Goal: Book appointment/travel/reservation

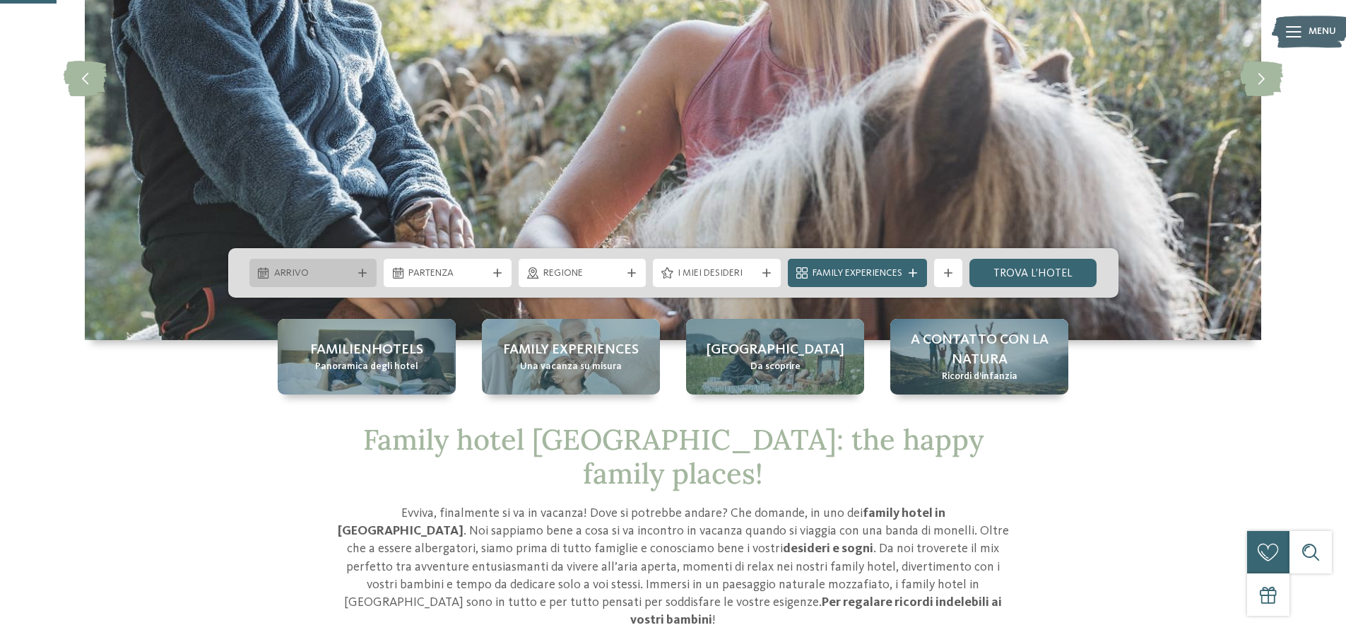
click at [317, 273] on span "Arrivo" at bounding box center [313, 273] width 78 height 14
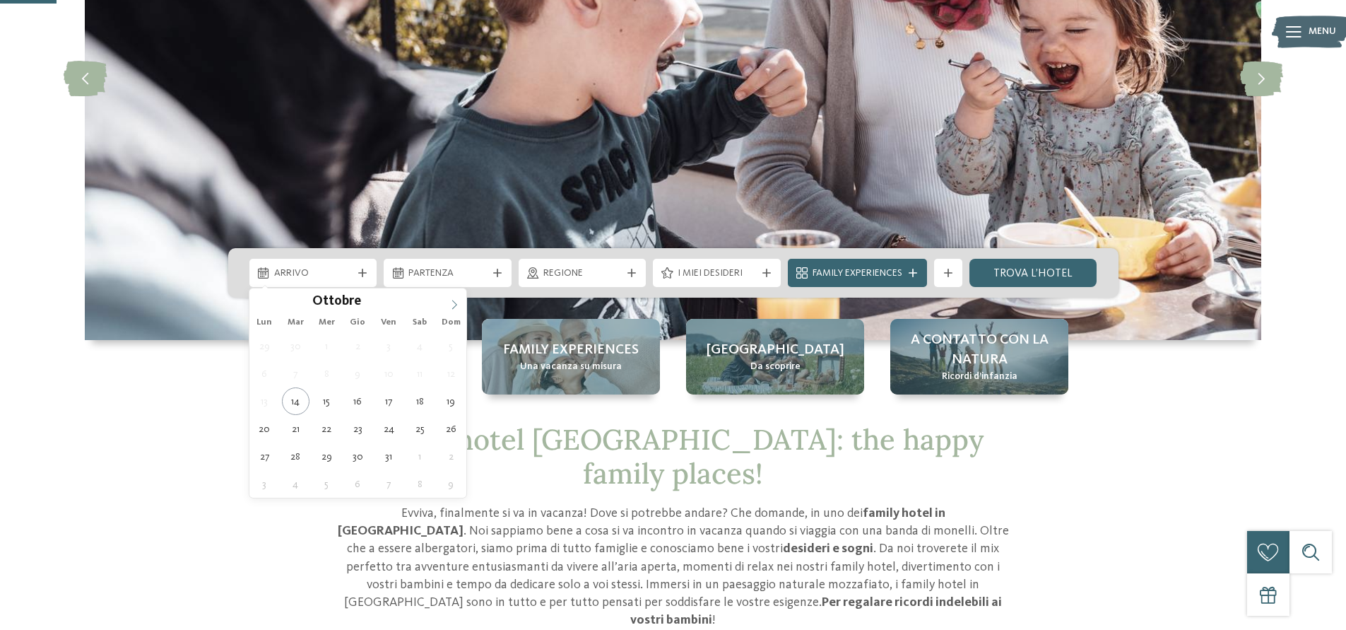
click at [454, 302] on icon at bounding box center [454, 305] width 10 height 10
type div "27.12.2025"
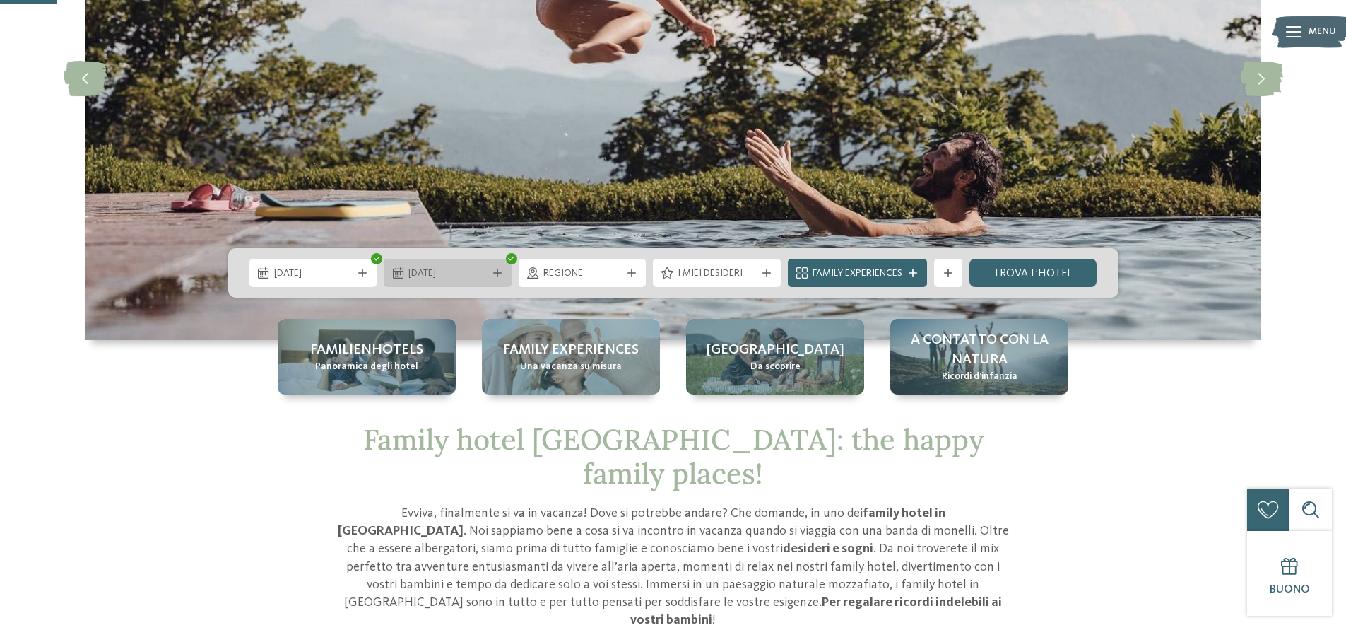
click at [474, 281] on div "28.12.2025" at bounding box center [448, 273] width 128 height 28
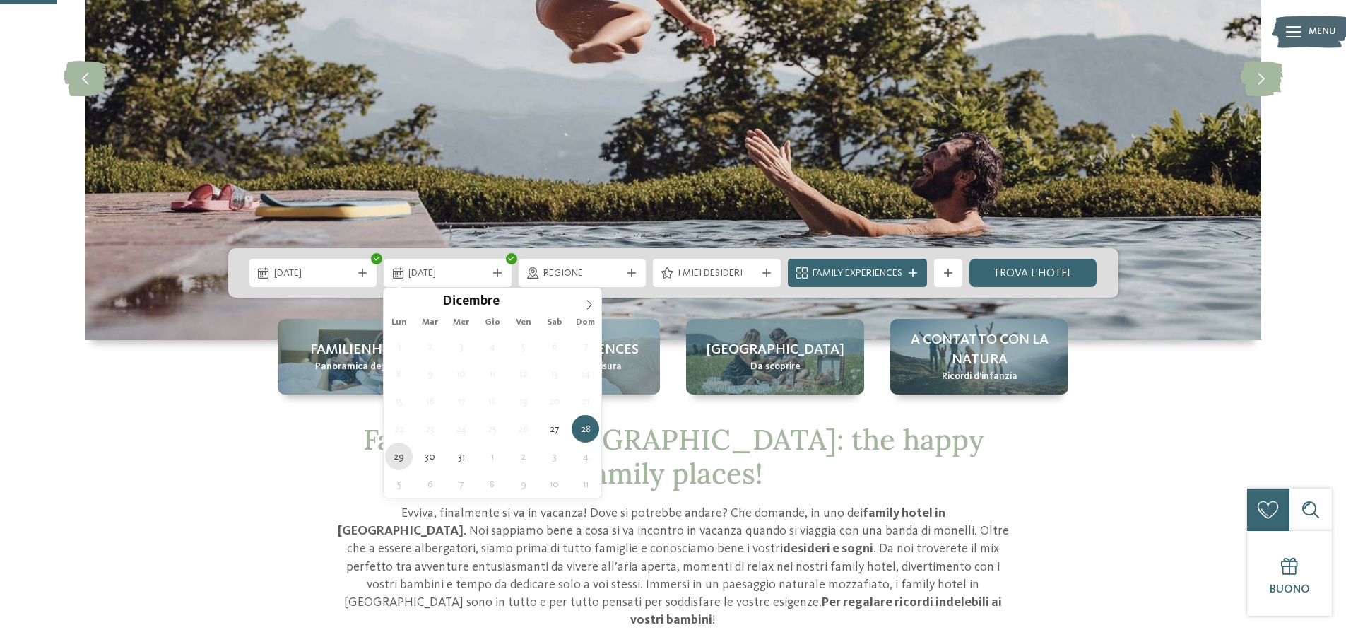
type div "29.12.2025"
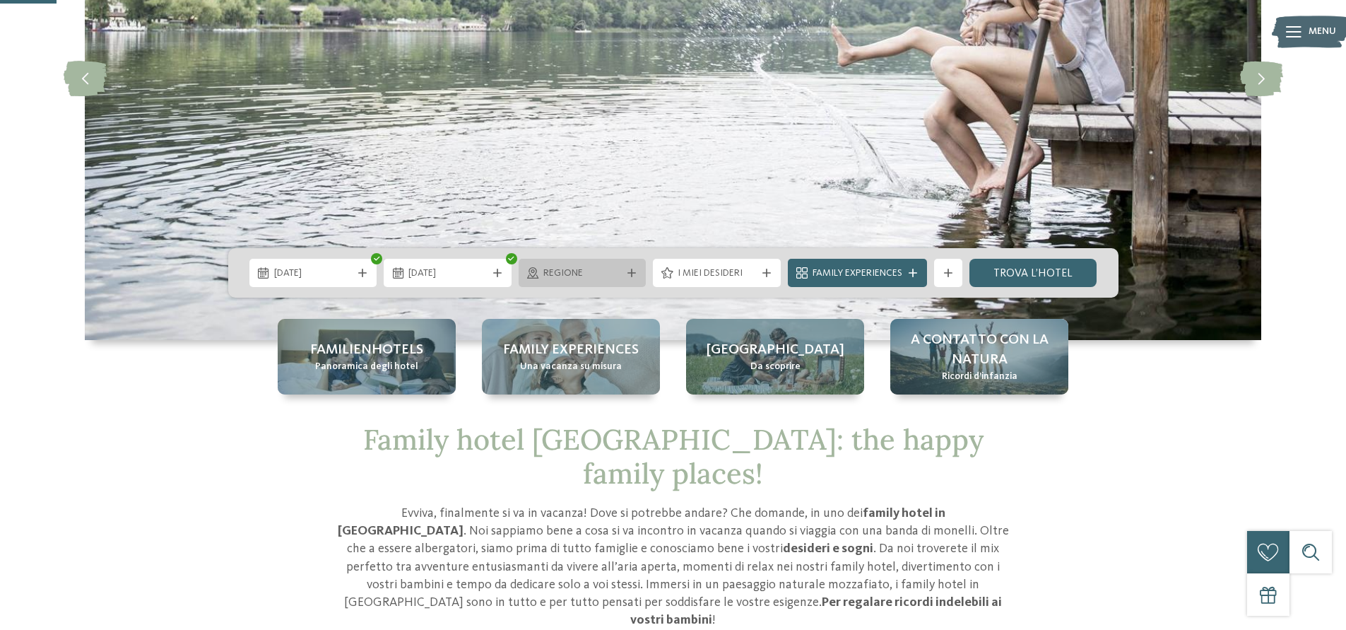
click at [586, 281] on div "Regione" at bounding box center [583, 273] width 128 height 28
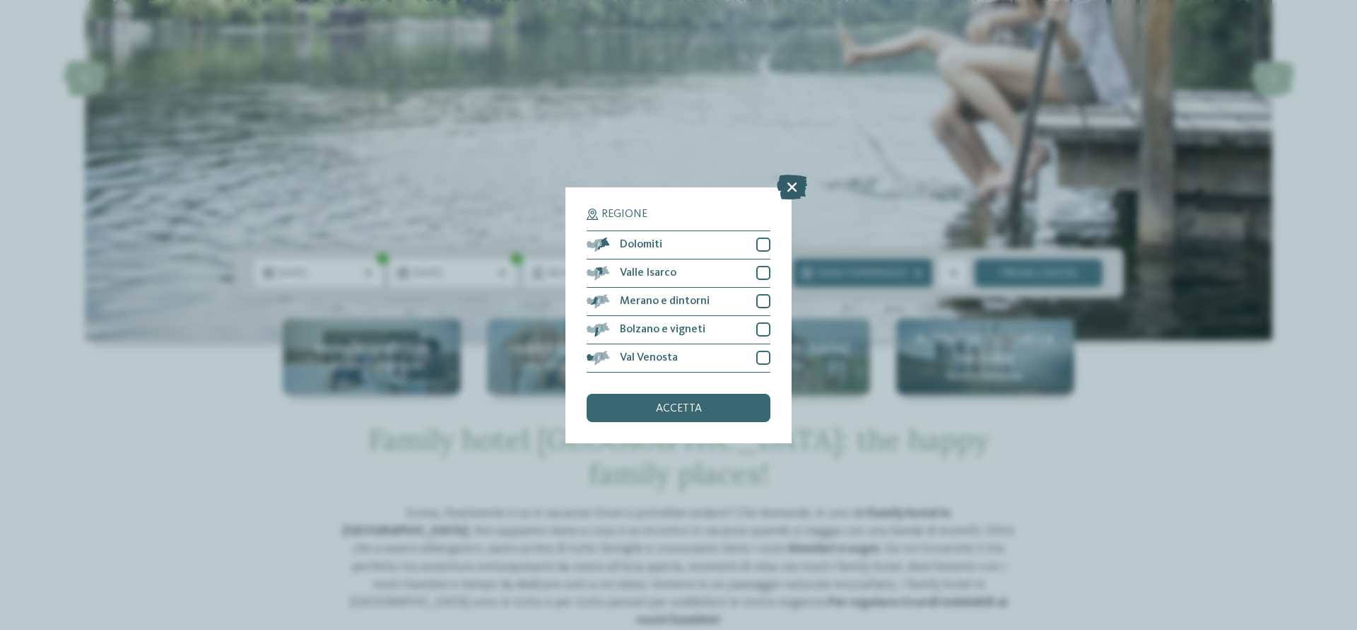
click at [790, 187] on icon at bounding box center [792, 186] width 30 height 25
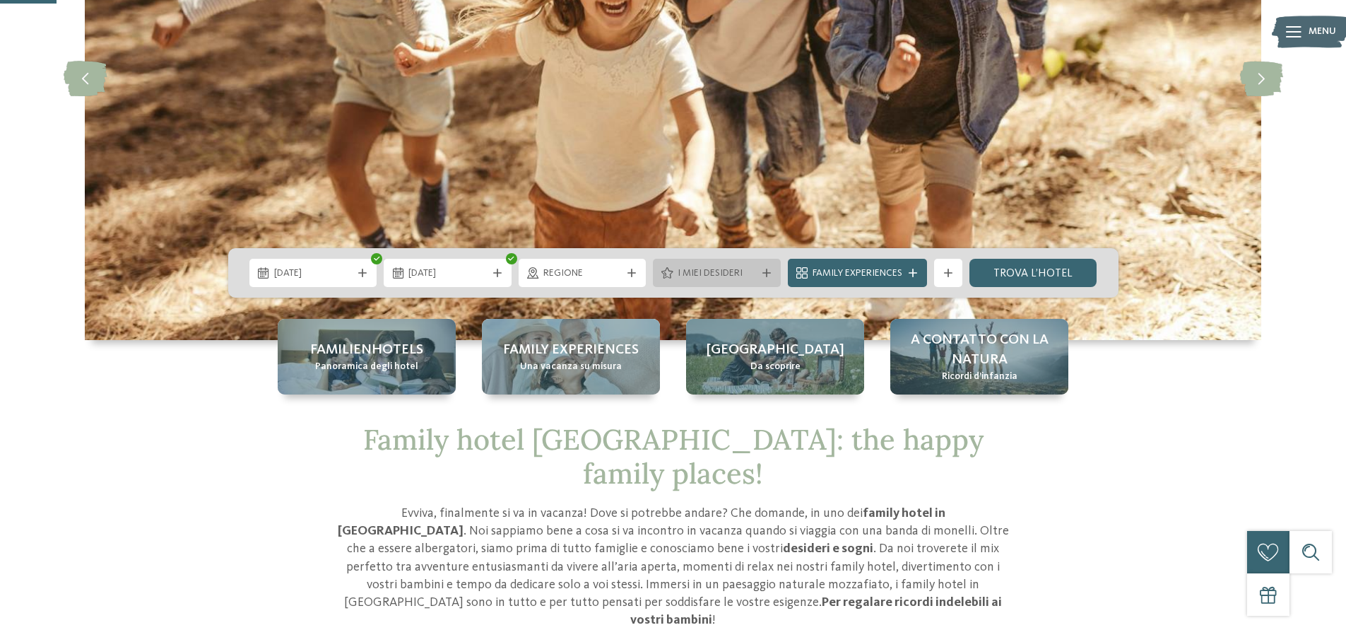
click at [768, 271] on icon at bounding box center [767, 273] width 8 height 8
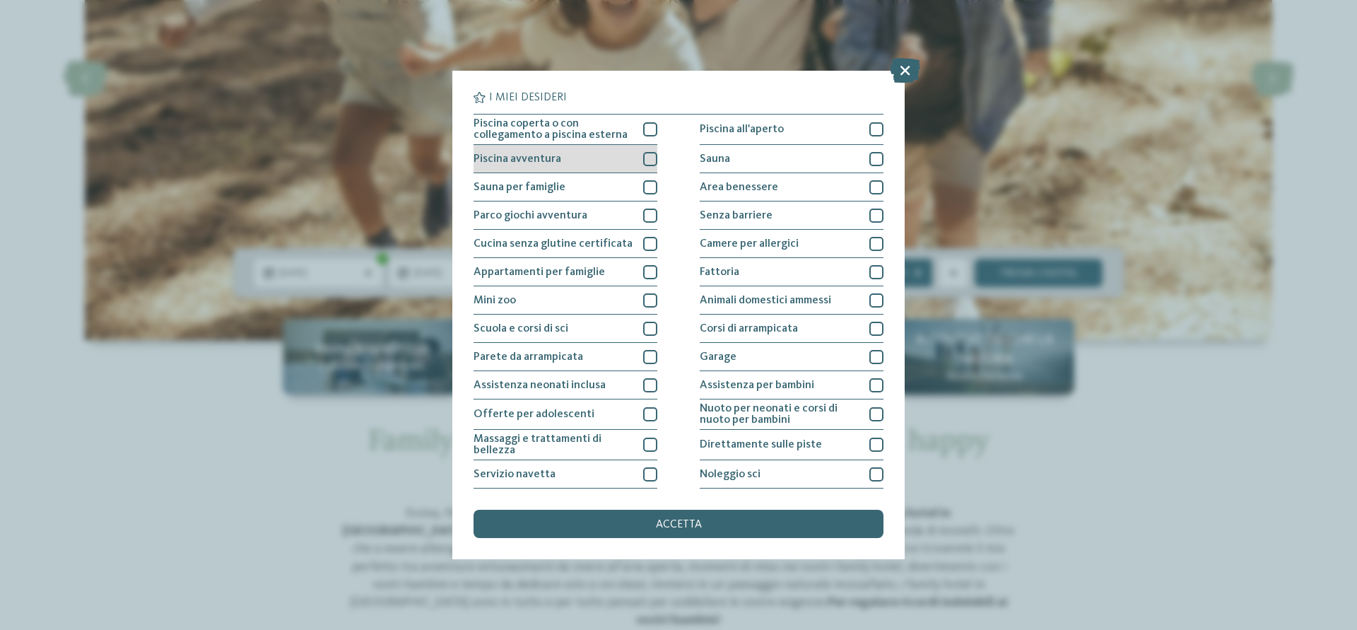
click at [645, 164] on div at bounding box center [650, 159] width 14 height 14
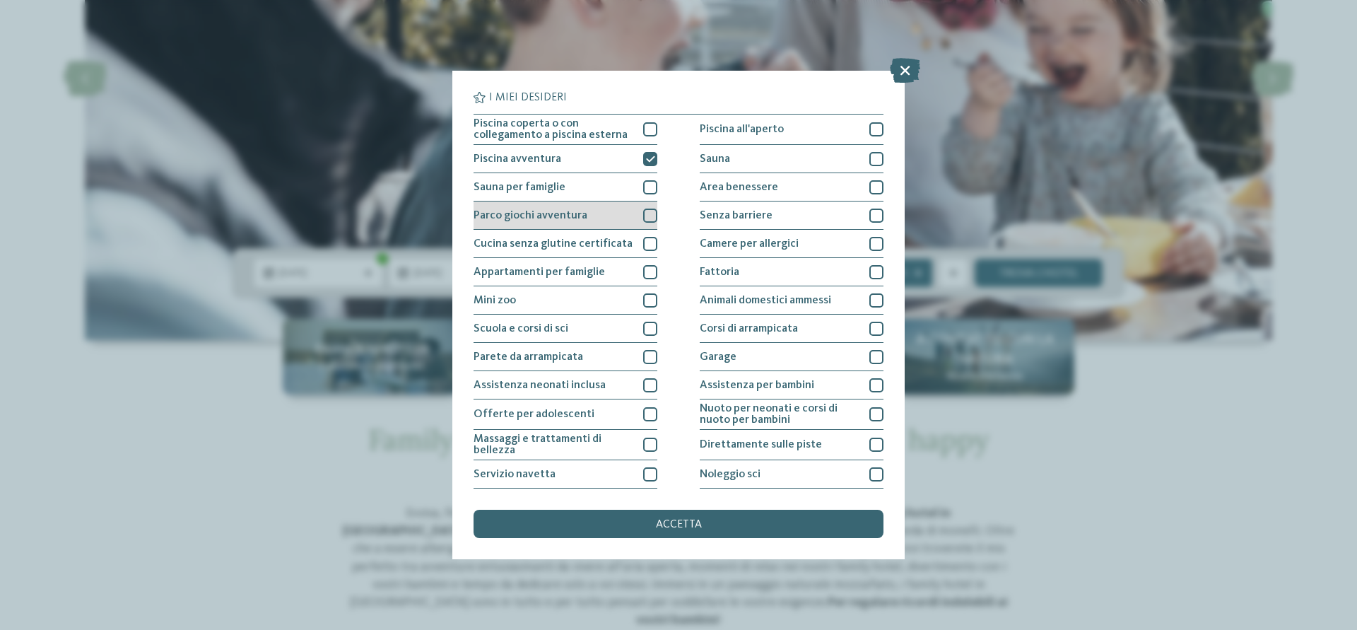
click at [651, 215] on div at bounding box center [650, 215] width 14 height 14
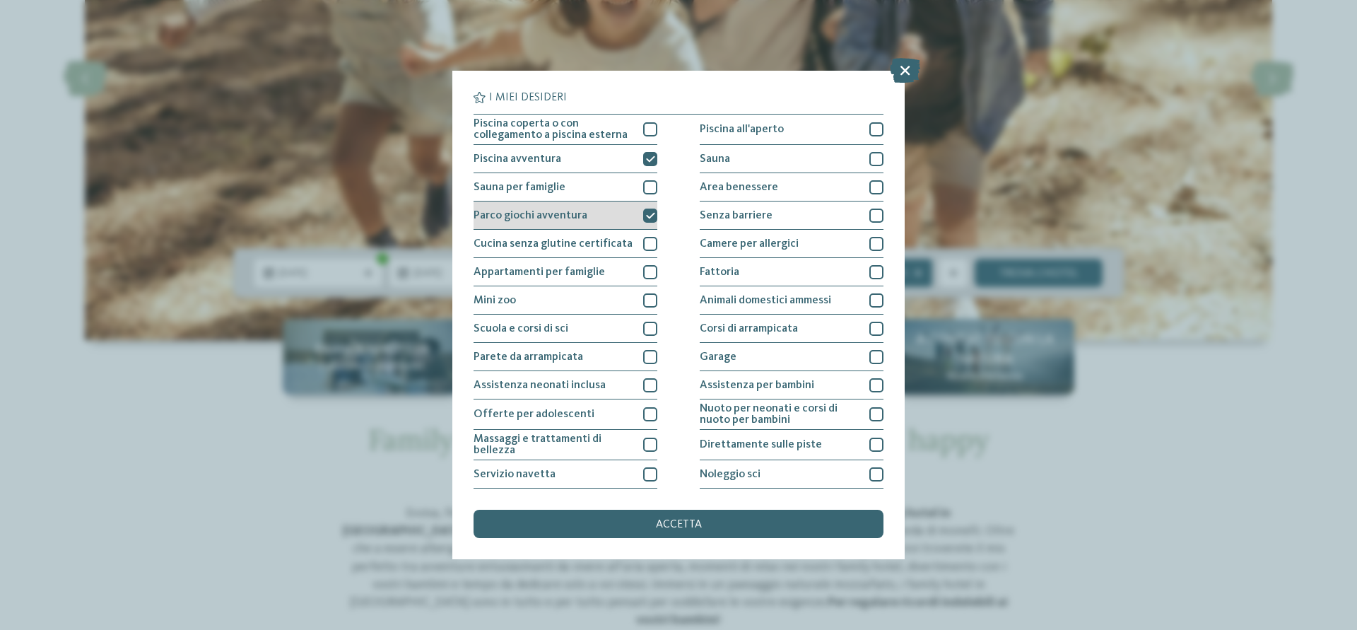
drag, startPoint x: 645, startPoint y: 192, endPoint x: 647, endPoint y: 212, distance: 19.9
click at [645, 192] on div at bounding box center [650, 187] width 14 height 14
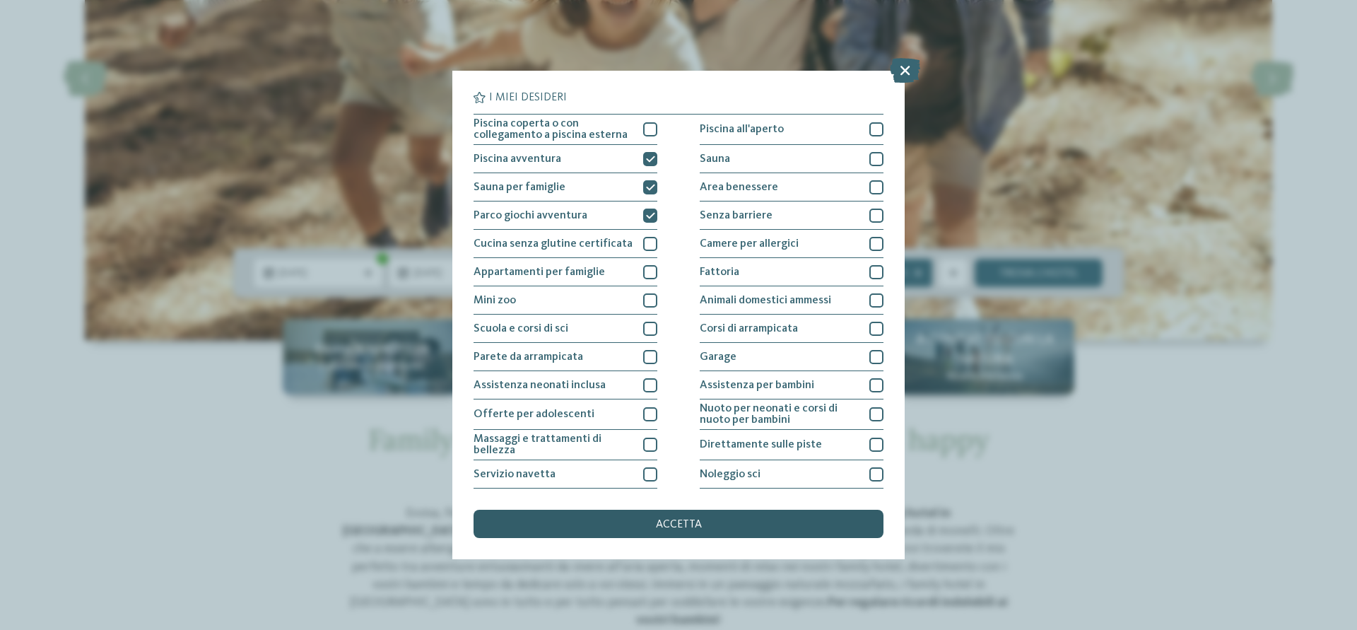
click at [664, 527] on span "accetta" at bounding box center [679, 524] width 46 height 11
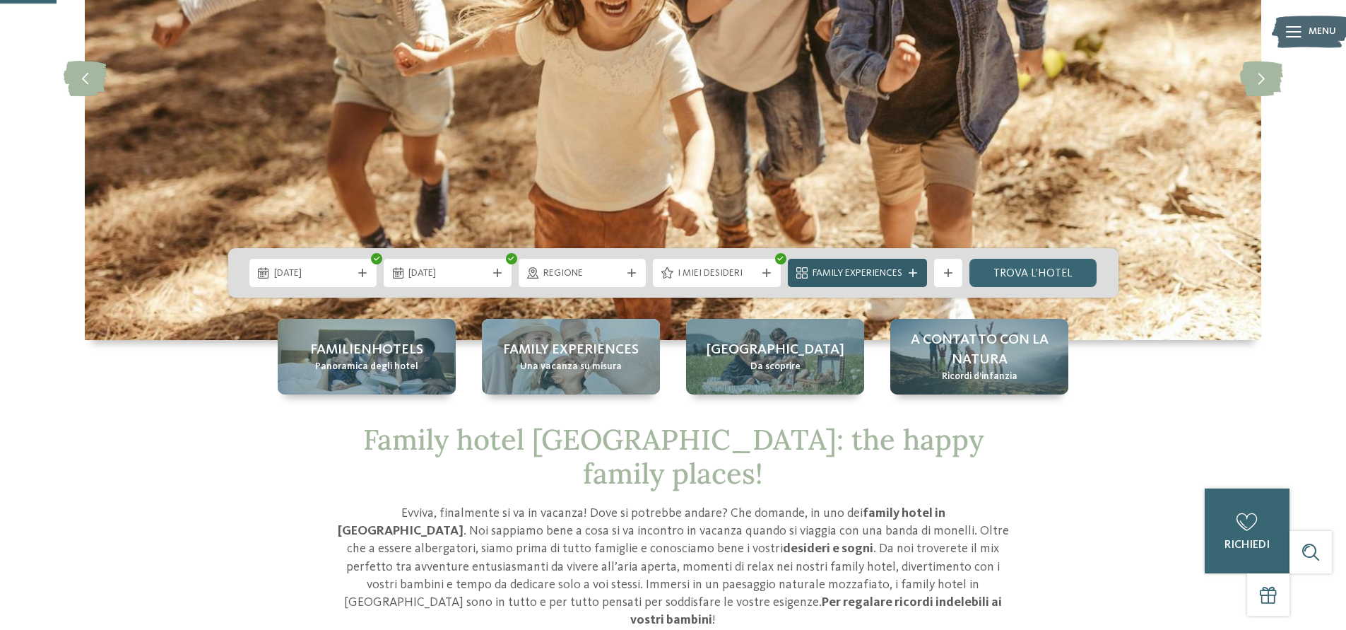
click at [869, 277] on span "Family Experiences" at bounding box center [858, 273] width 90 height 14
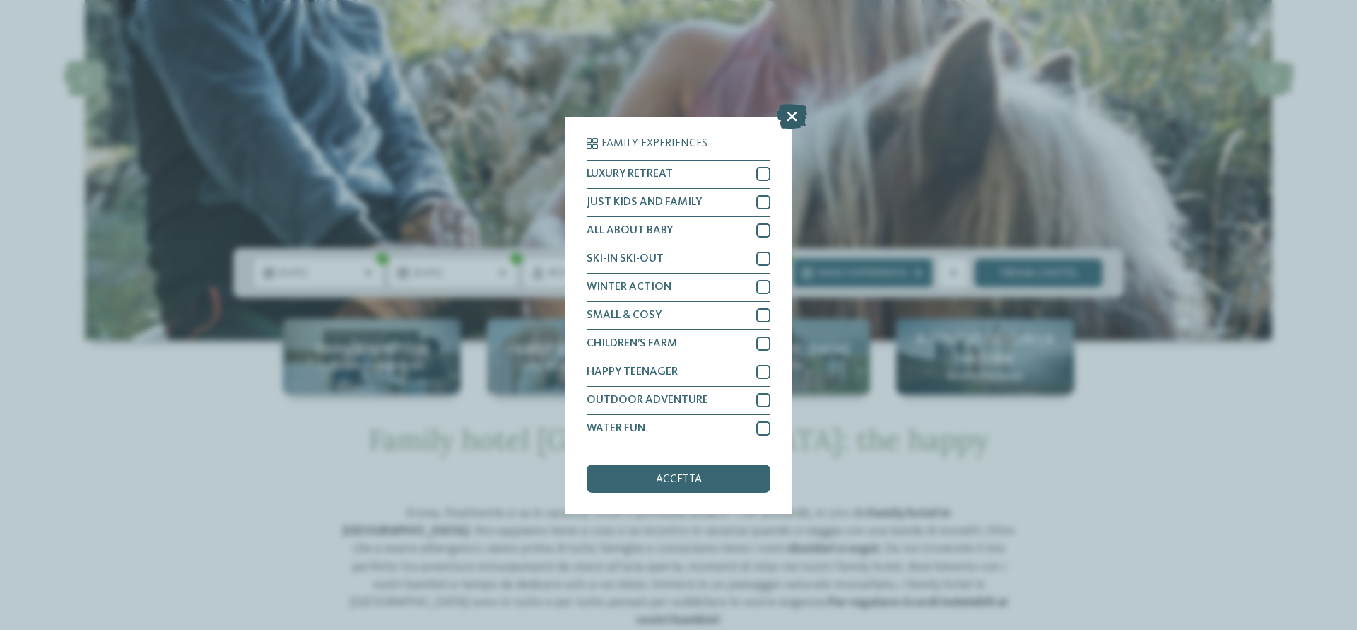
click at [786, 122] on icon at bounding box center [792, 115] width 30 height 25
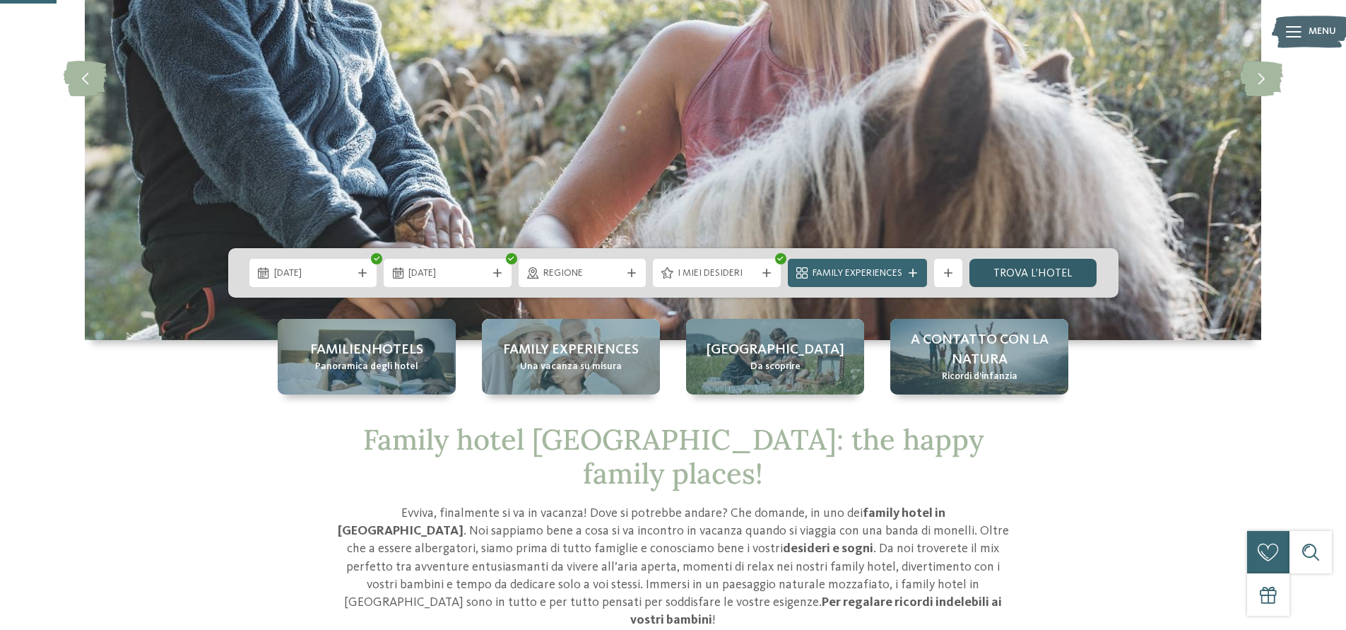
click at [1016, 274] on link "trova l’hotel" at bounding box center [1034, 273] width 128 height 28
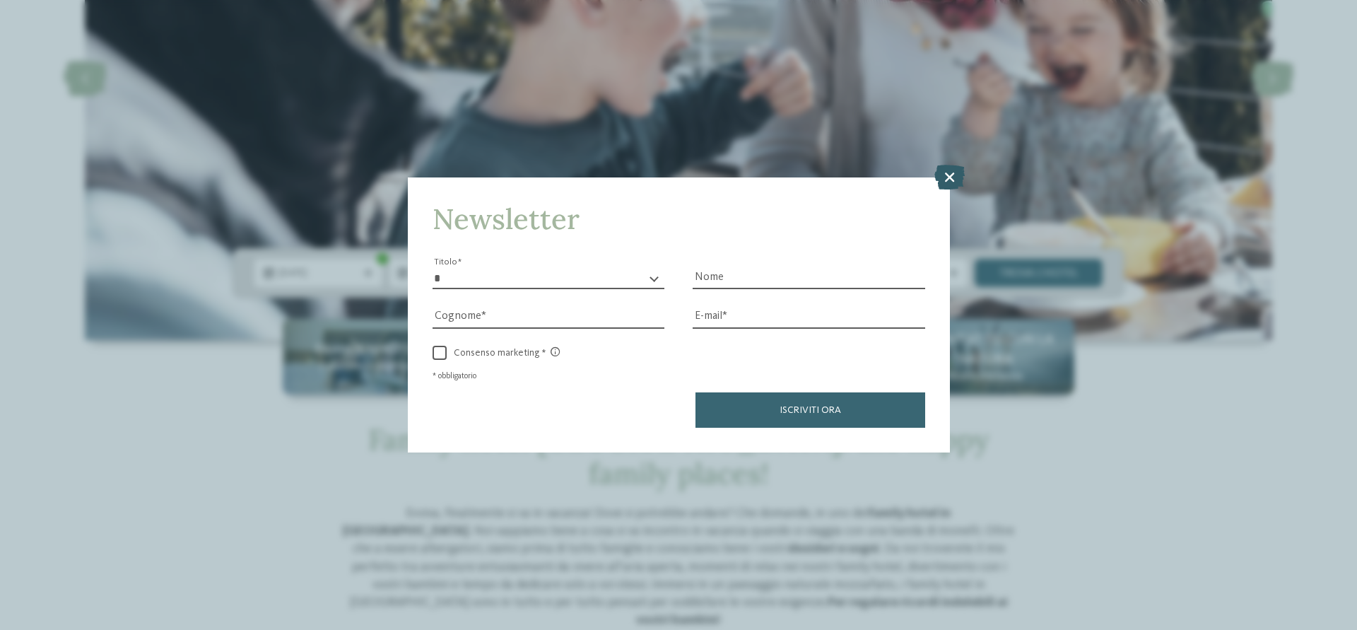
click at [948, 178] on icon at bounding box center [949, 177] width 30 height 25
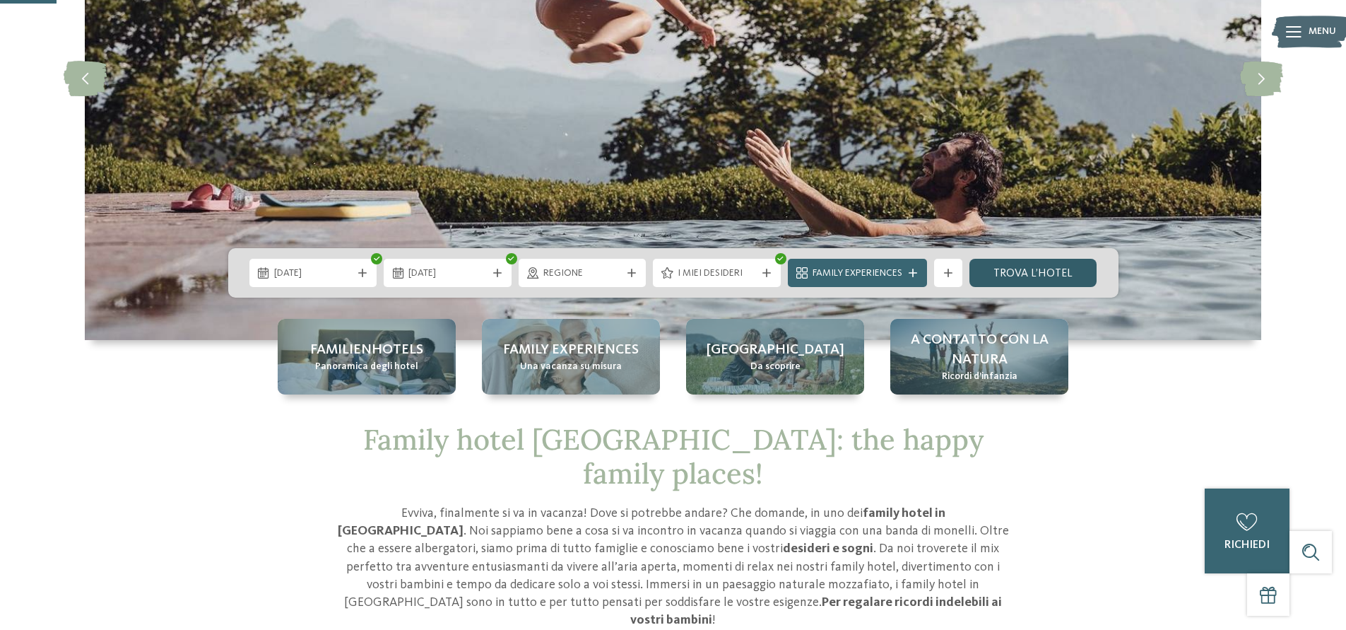
click at [1036, 273] on link "trova l’hotel" at bounding box center [1034, 273] width 128 height 28
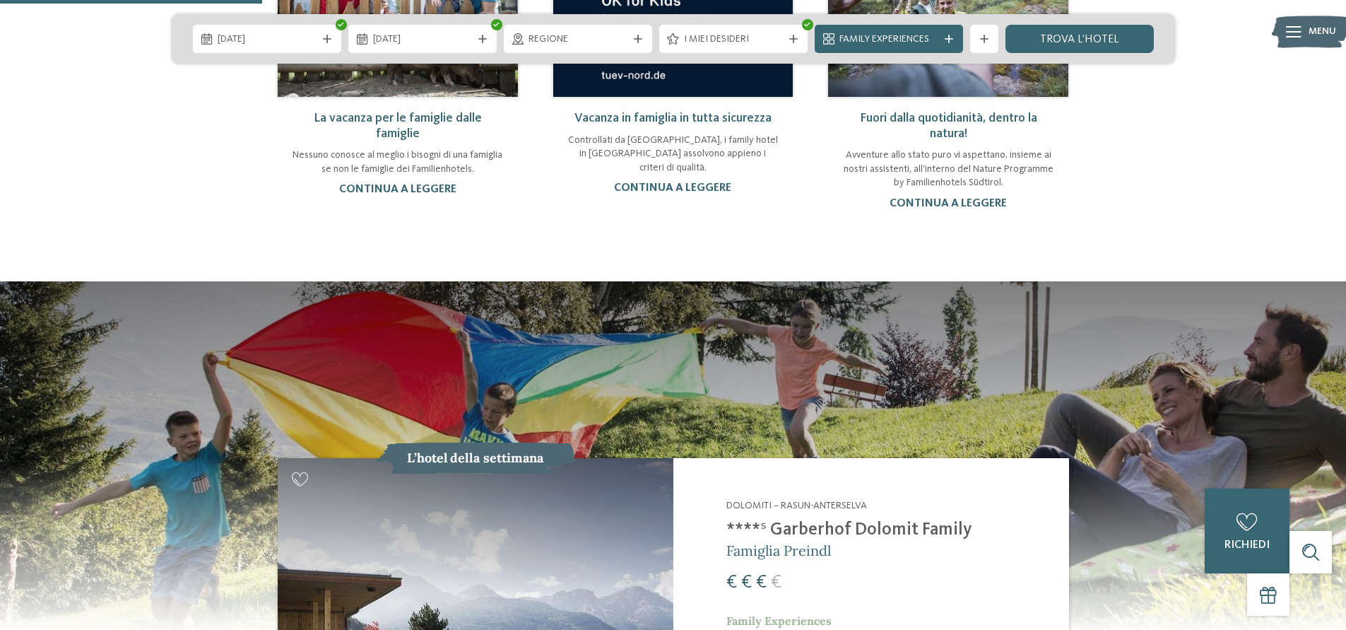
scroll to position [1272, 0]
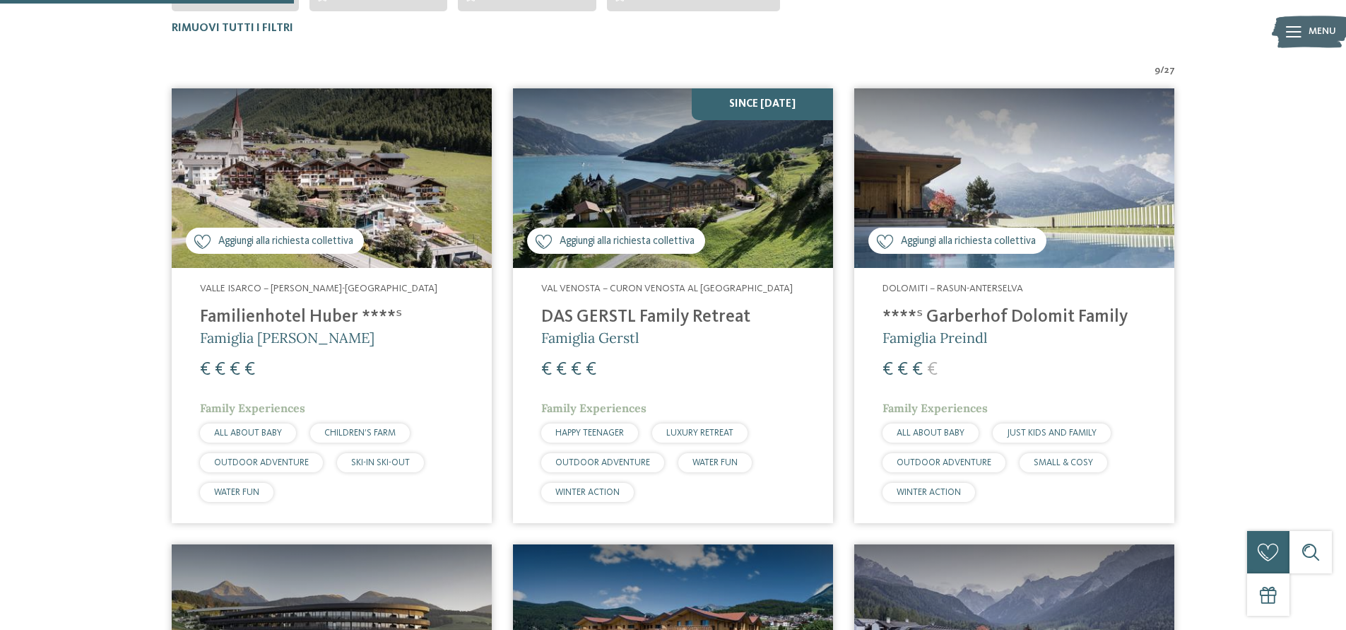
click at [1028, 175] on img at bounding box center [1014, 178] width 320 height 180
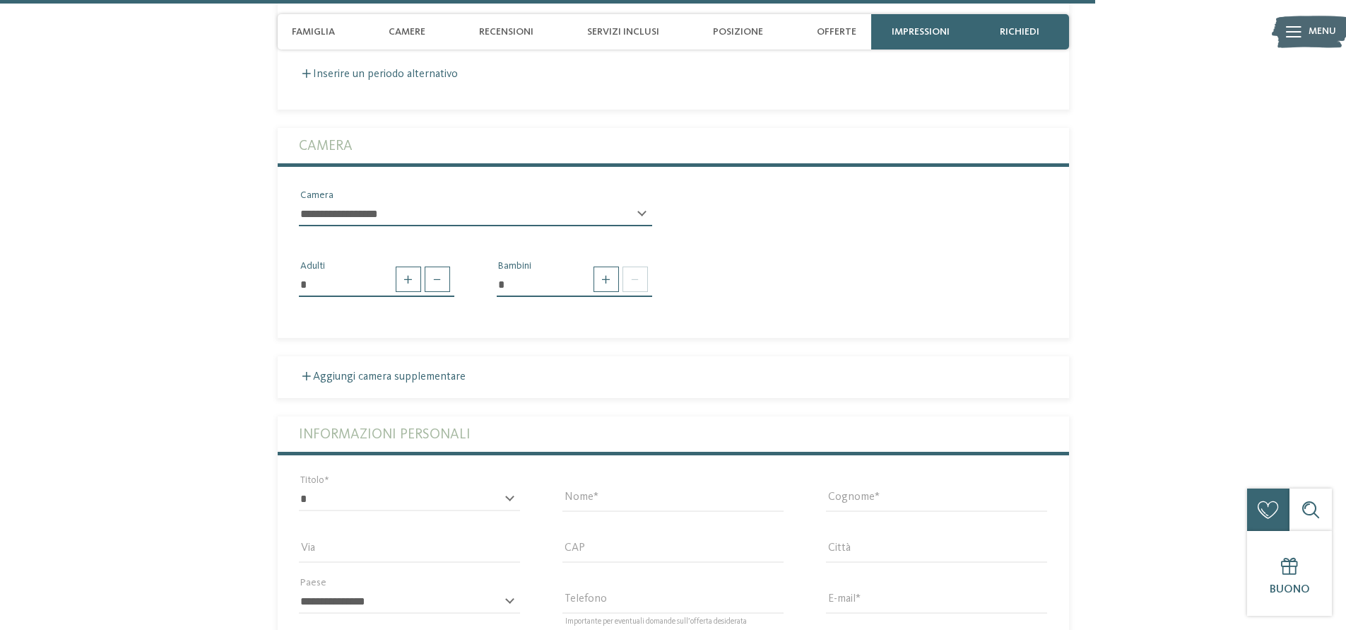
scroll to position [4580, 0]
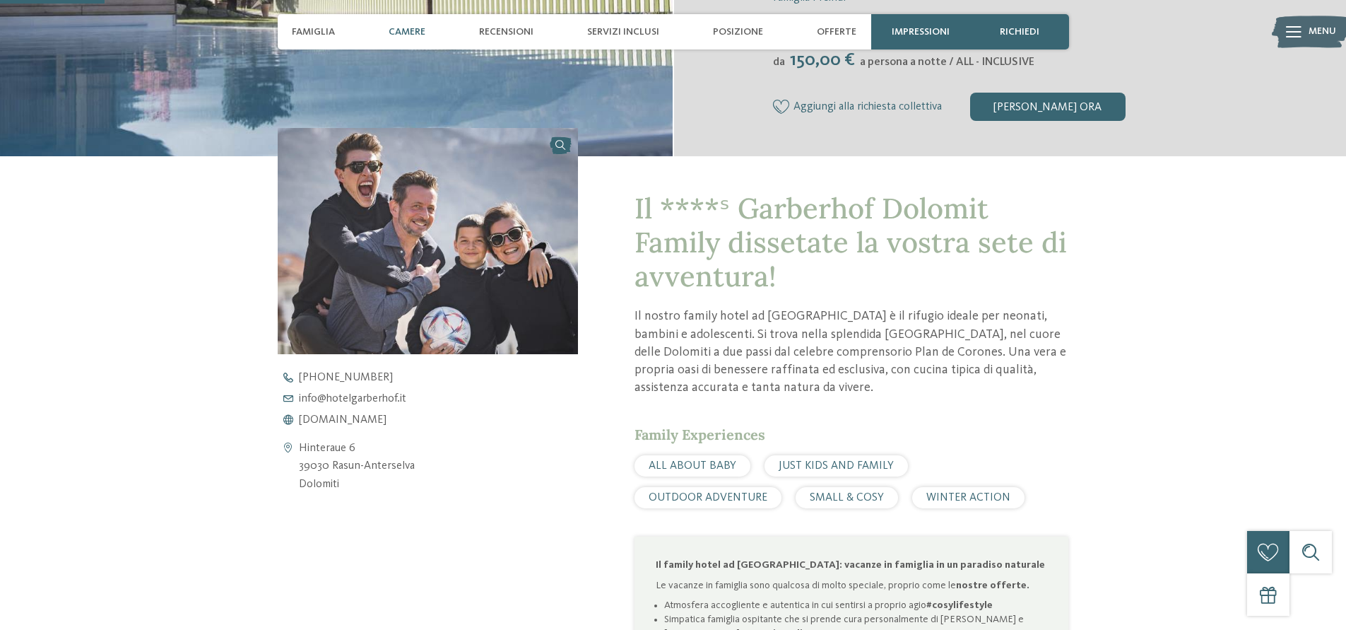
click at [404, 35] on span "Camere" at bounding box center [407, 32] width 37 height 12
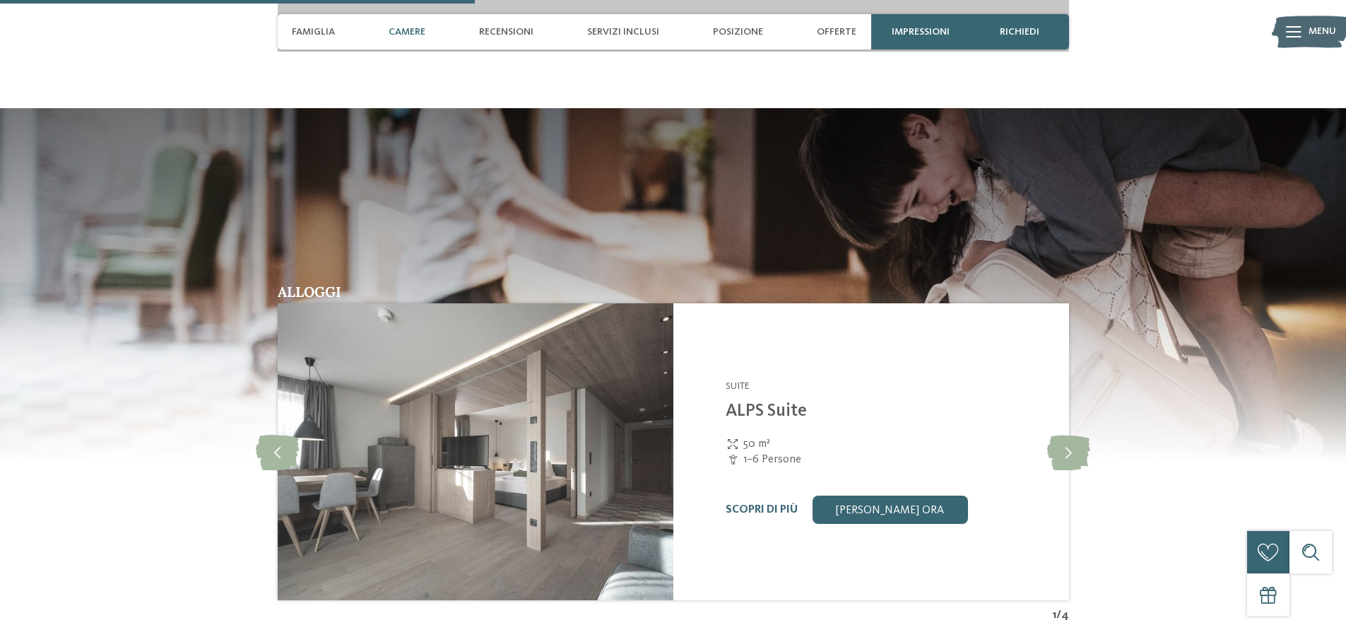
scroll to position [1998, 0]
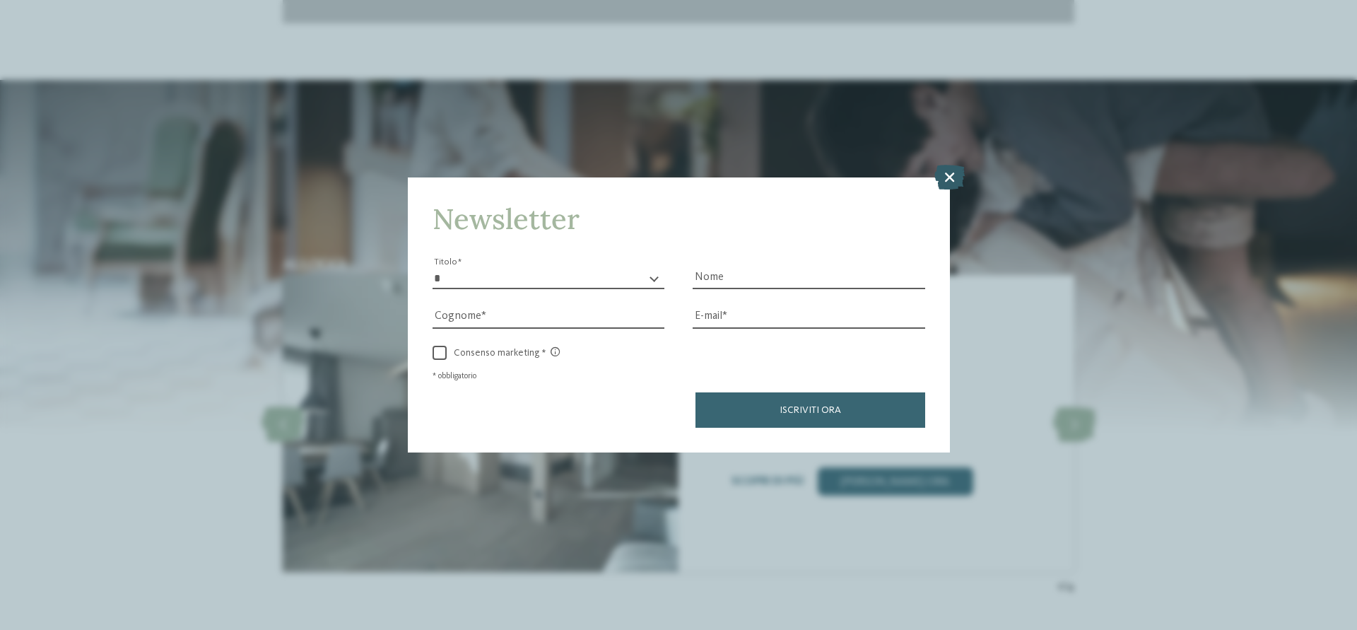
click at [945, 182] on icon at bounding box center [949, 177] width 30 height 25
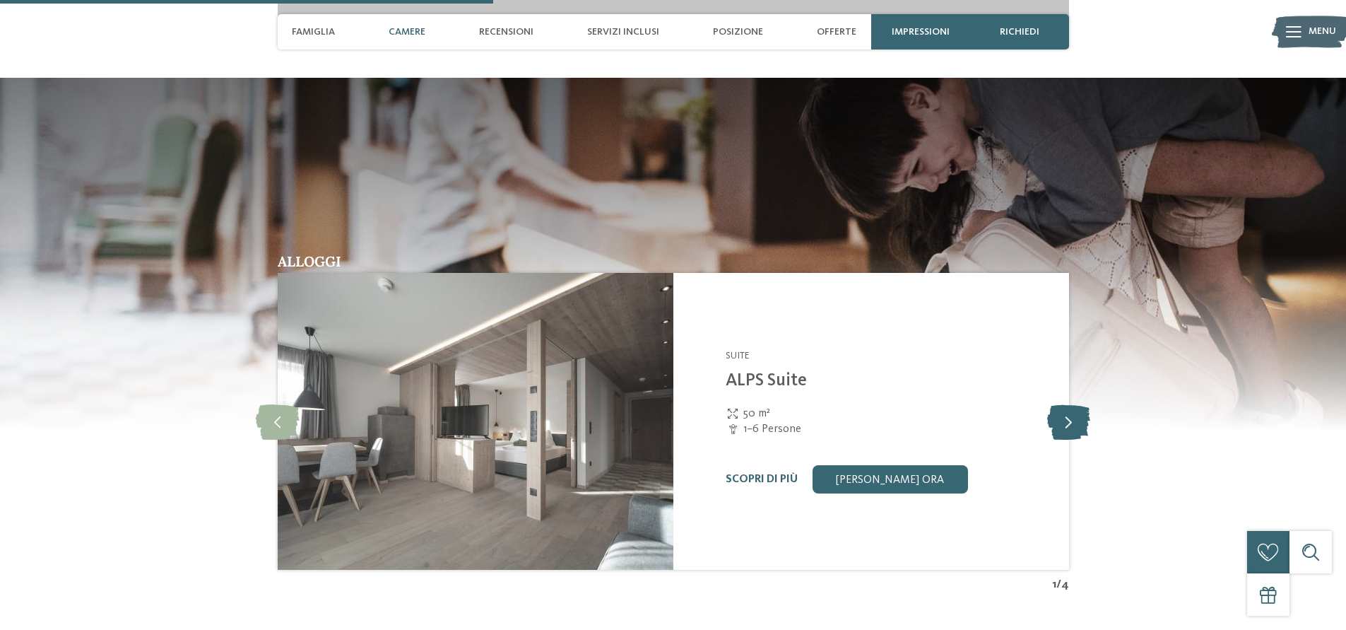
click at [1062, 421] on icon at bounding box center [1068, 421] width 43 height 35
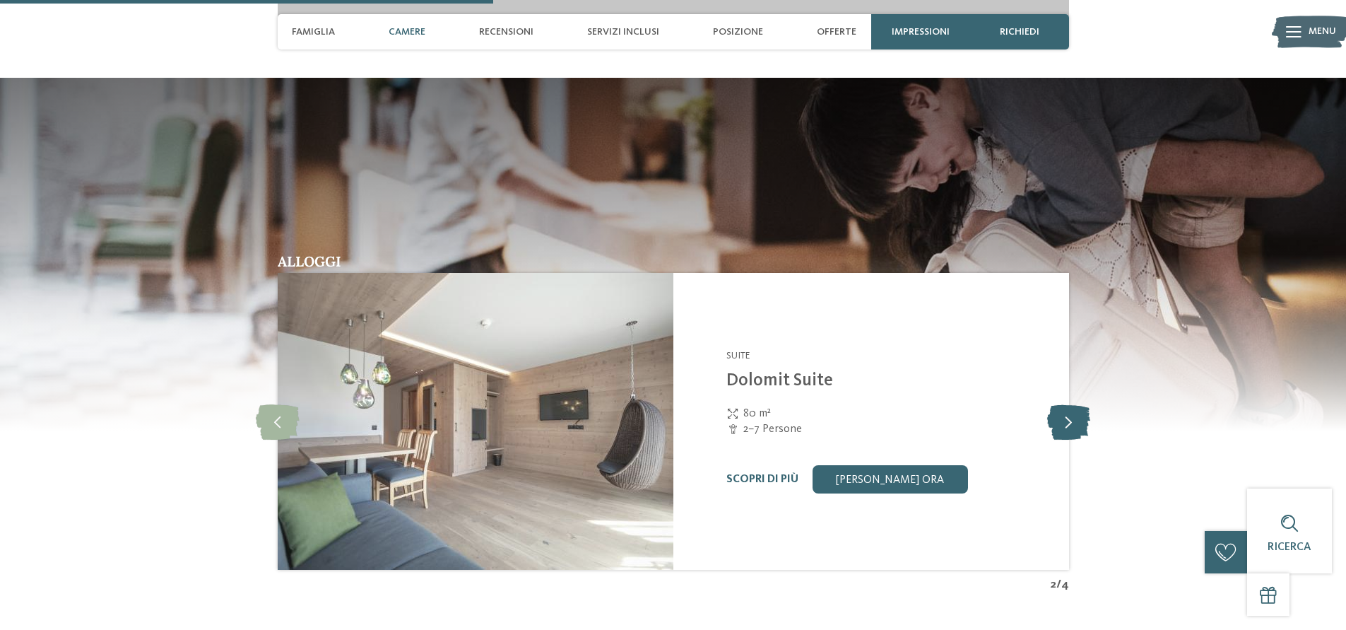
click at [1062, 421] on icon at bounding box center [1068, 421] width 43 height 35
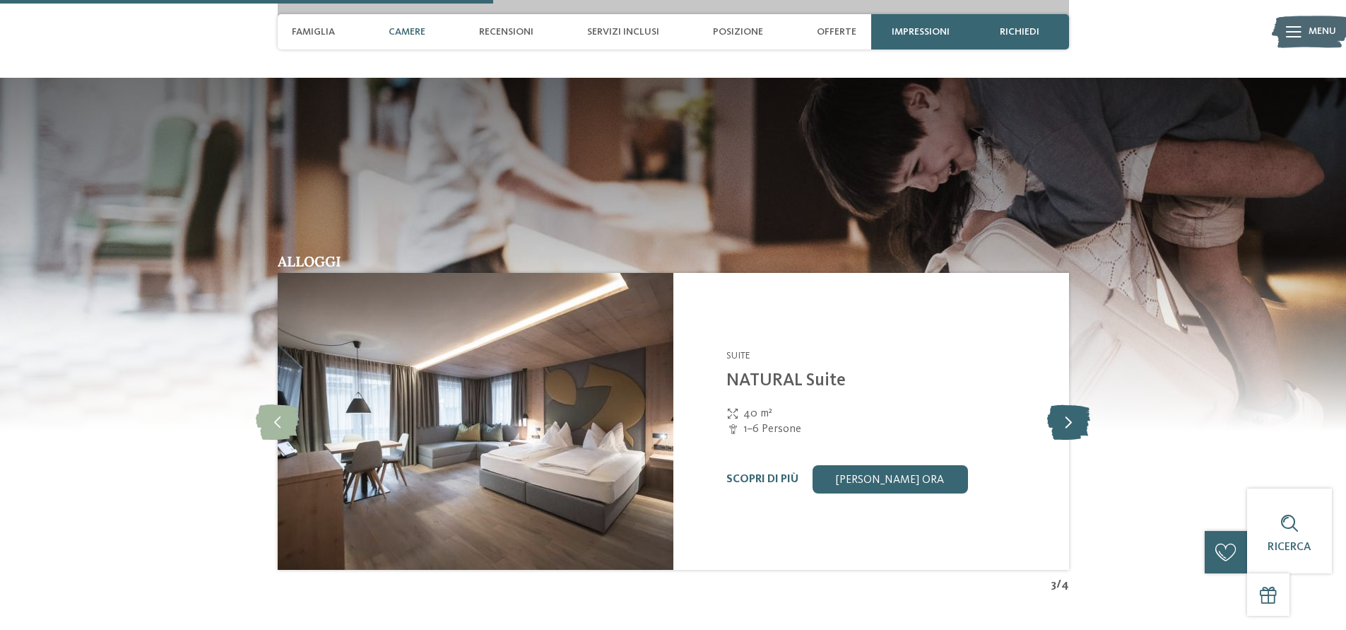
click at [1062, 421] on icon at bounding box center [1068, 421] width 43 height 35
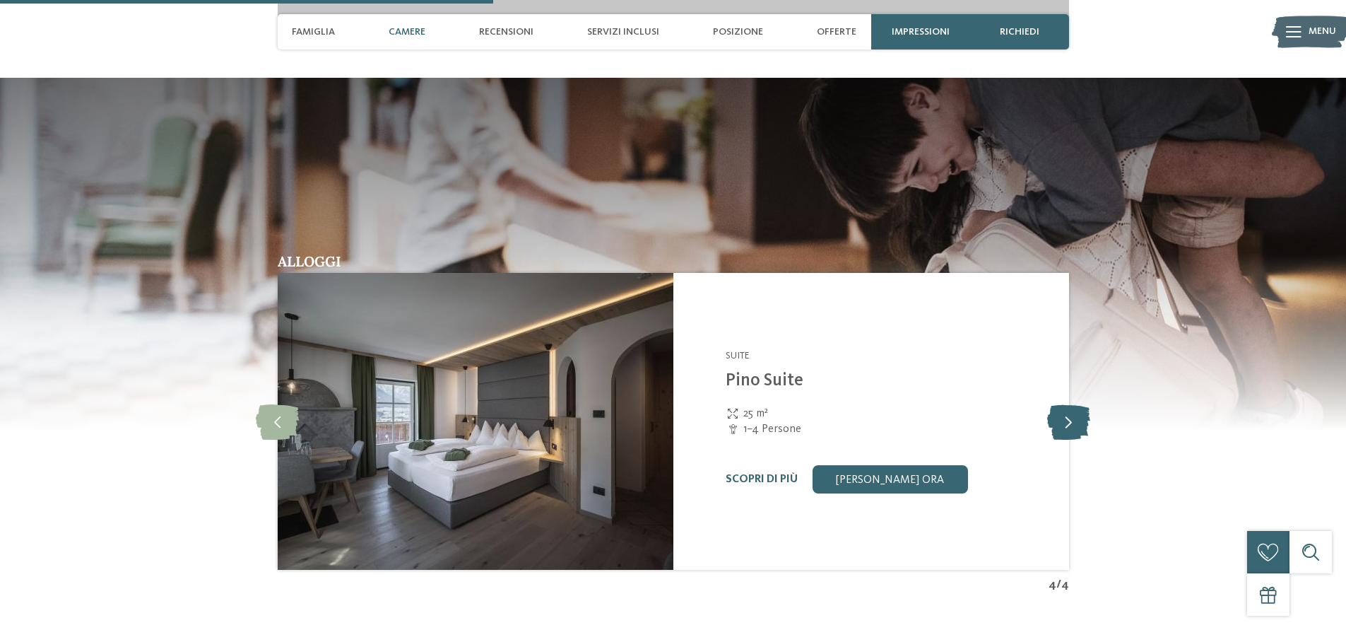
click at [1062, 421] on icon at bounding box center [1068, 421] width 43 height 35
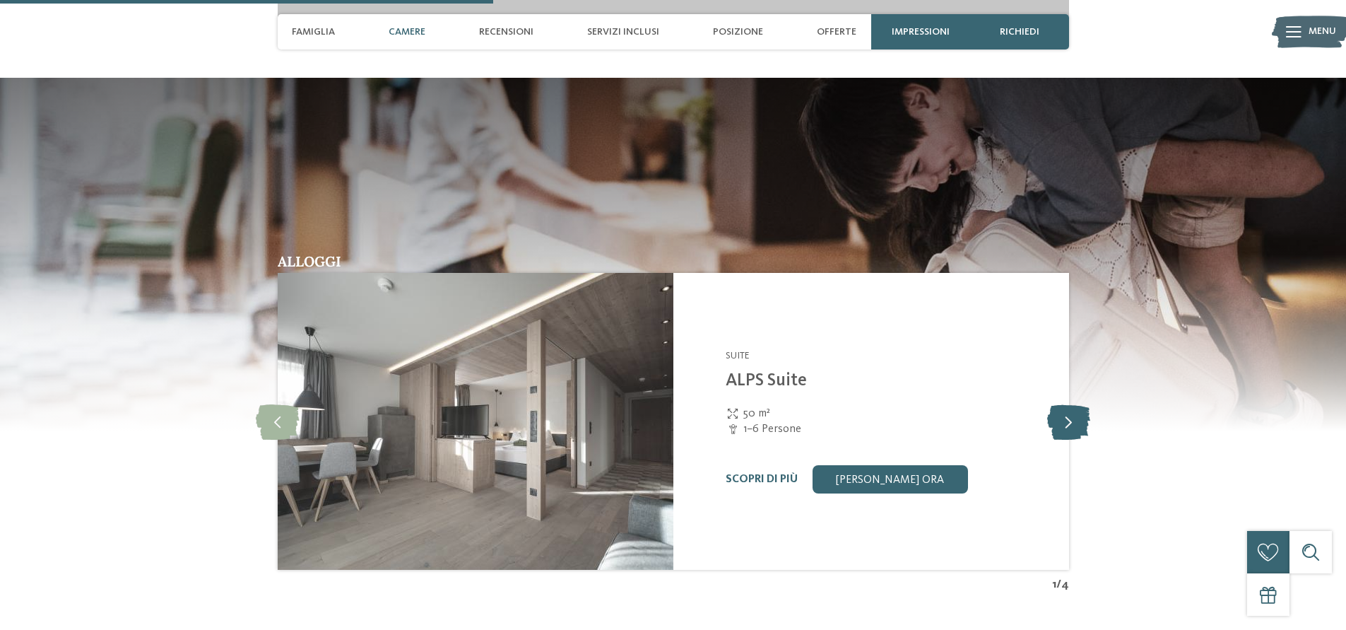
click at [1062, 421] on icon at bounding box center [1068, 421] width 43 height 35
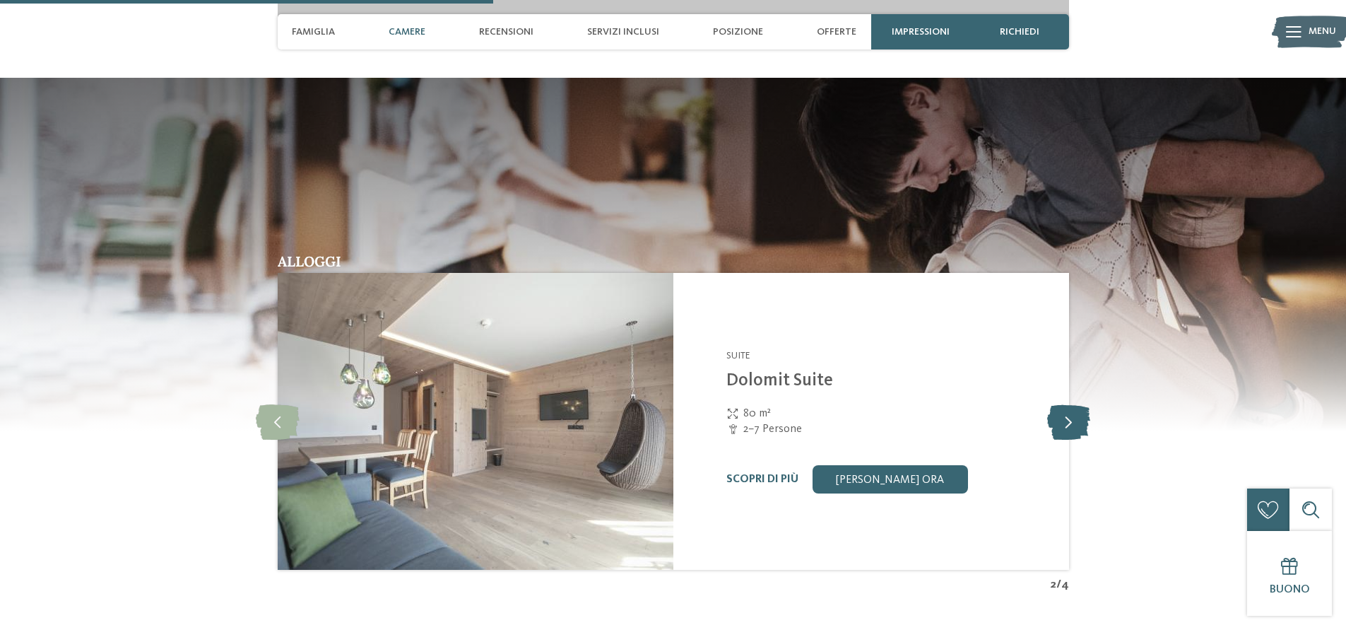
click at [1062, 421] on icon at bounding box center [1068, 421] width 43 height 35
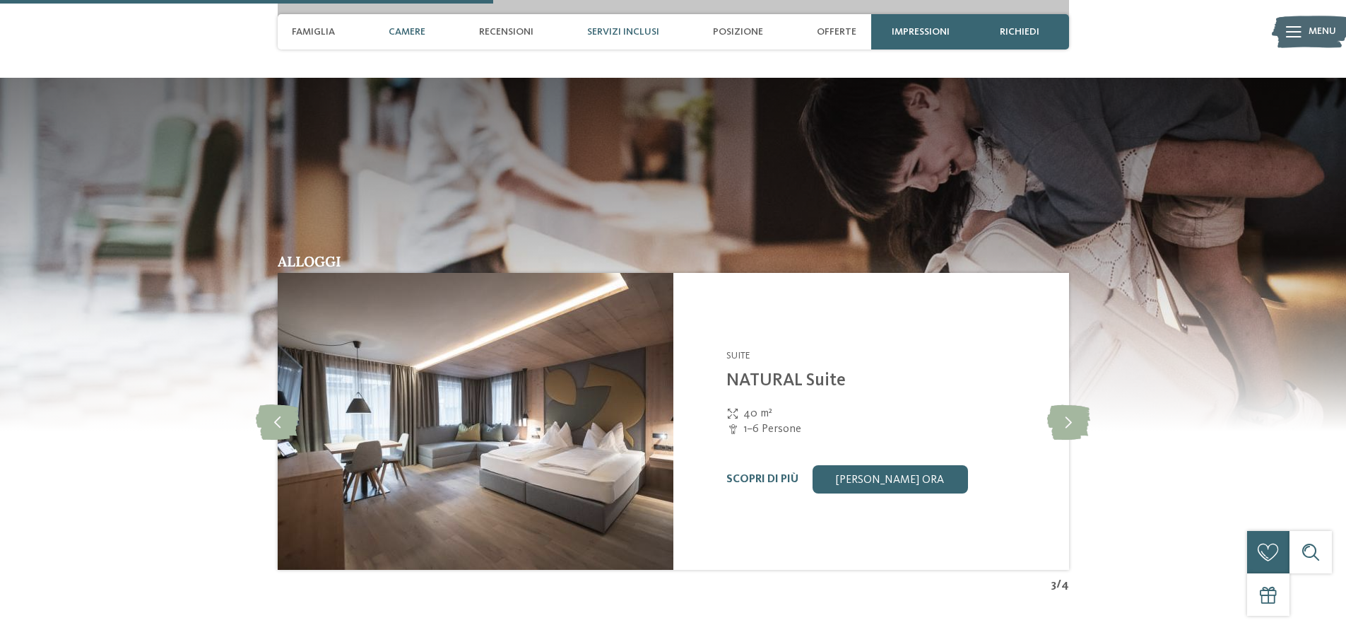
click at [604, 35] on span "Servizi inclusi" at bounding box center [623, 32] width 72 height 12
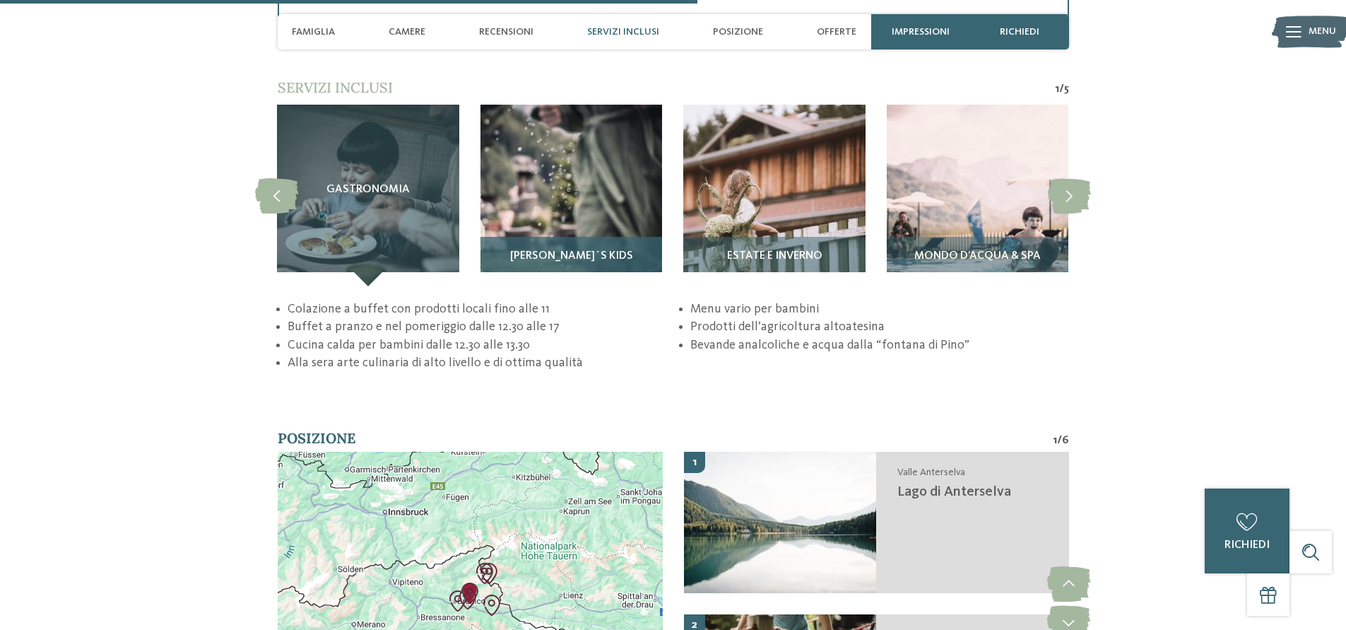
click at [588, 179] on img at bounding box center [572, 196] width 182 height 182
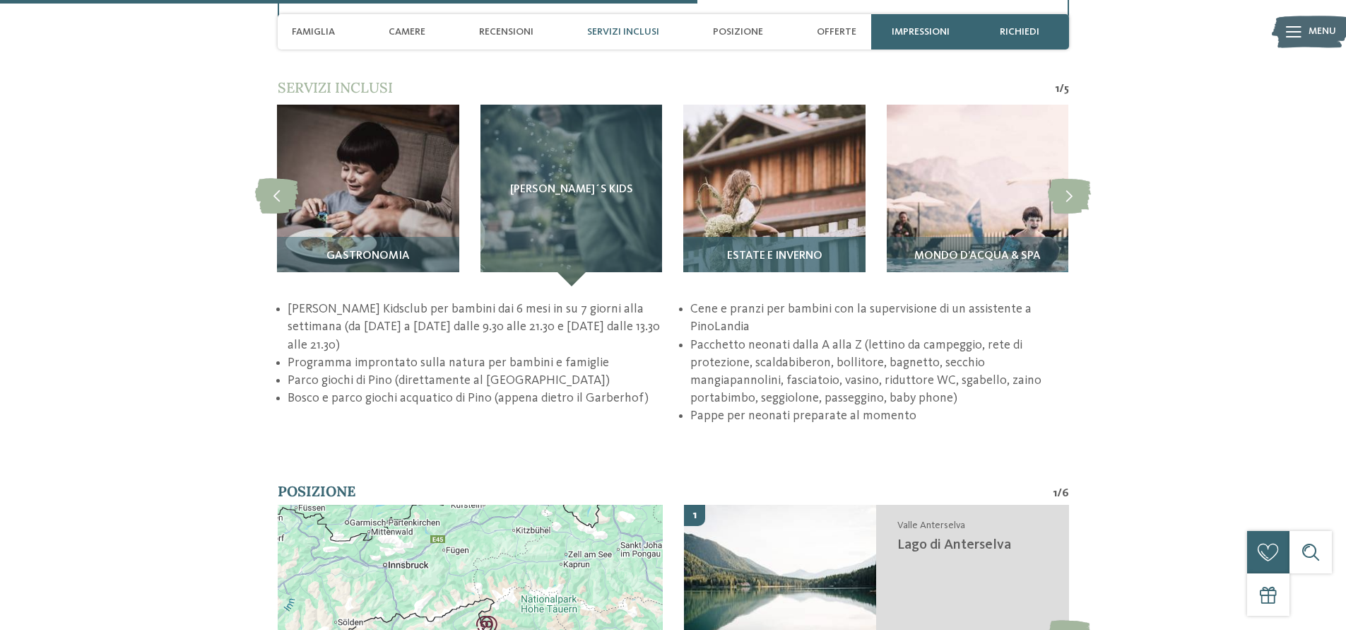
click at [809, 193] on img at bounding box center [774, 196] width 182 height 182
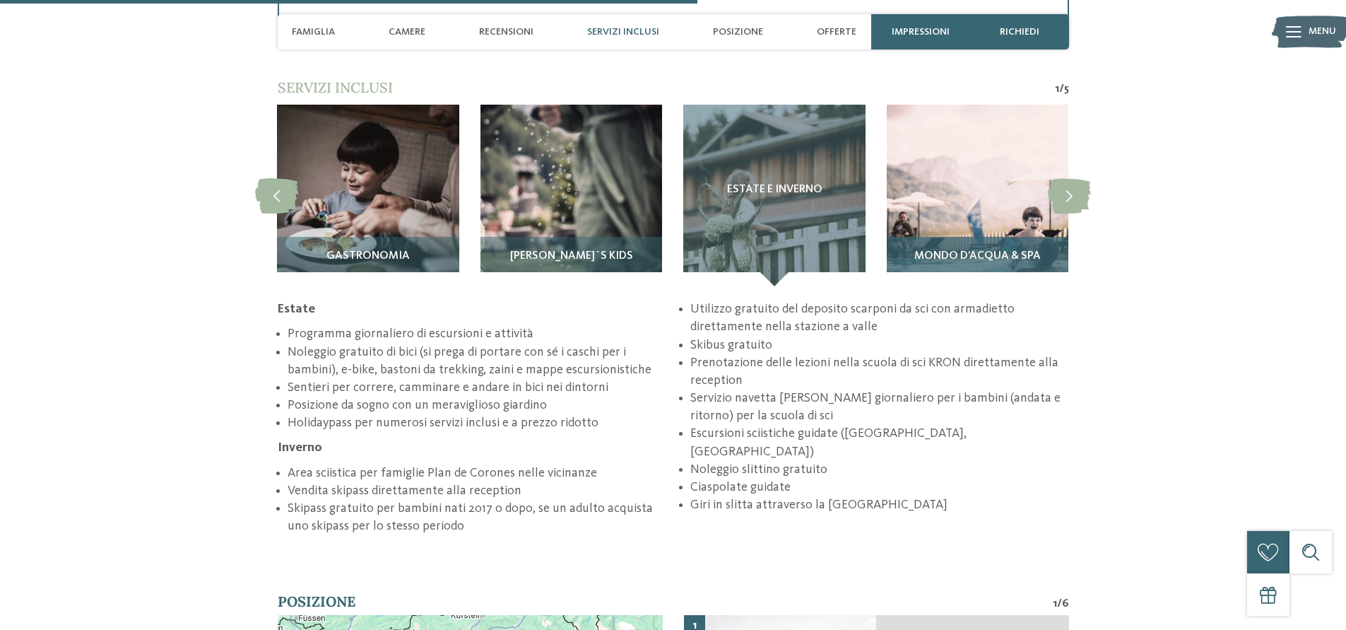
click at [964, 178] on img at bounding box center [978, 196] width 182 height 182
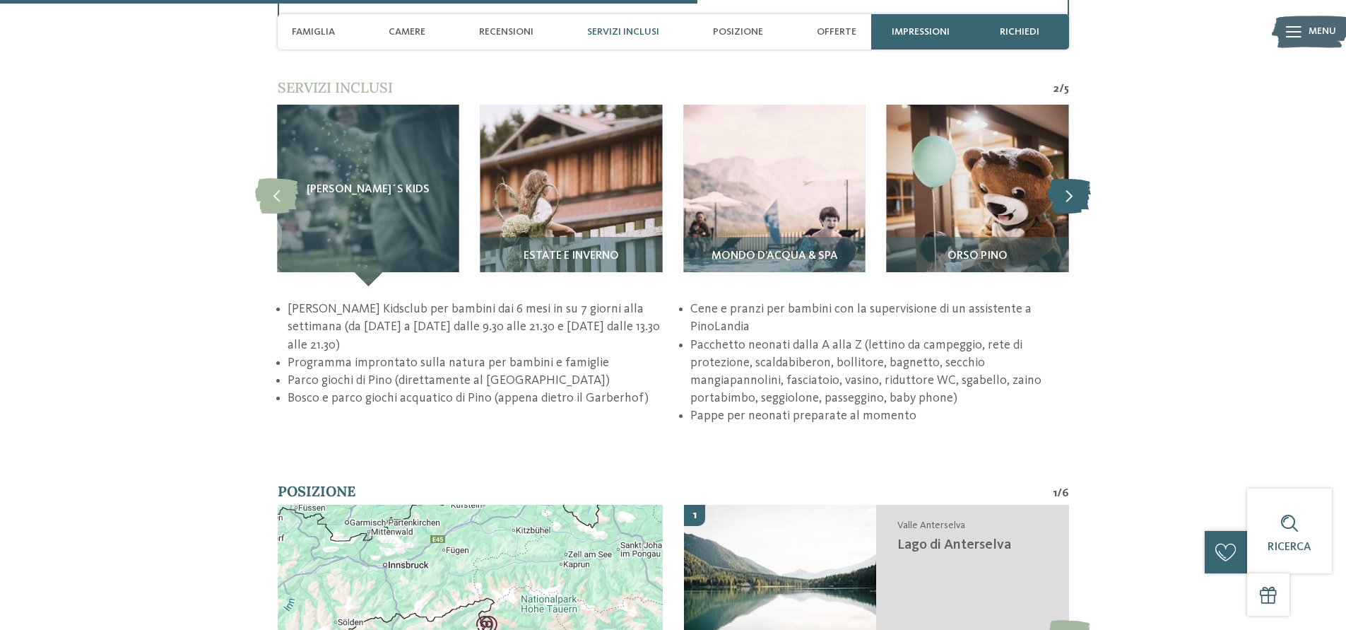
click at [1075, 200] on icon at bounding box center [1069, 194] width 43 height 35
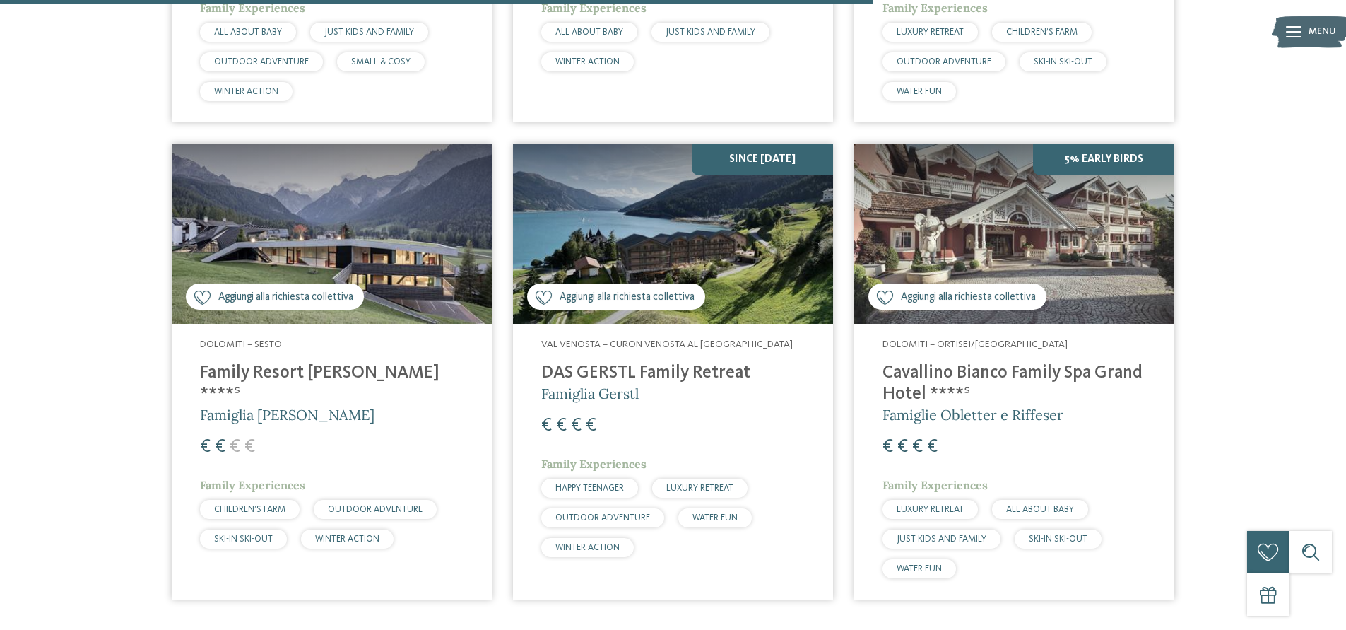
scroll to position [1397, 0]
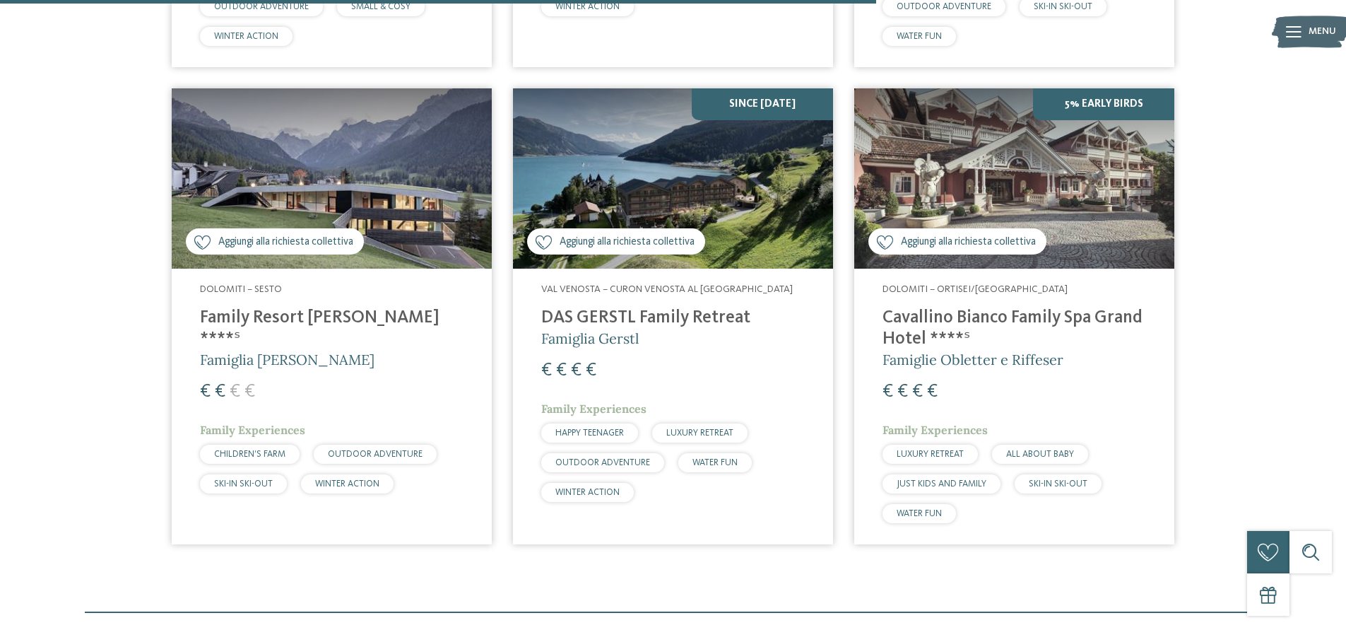
click at [240, 310] on h4 "Family Resort [PERSON_NAME] ****ˢ" at bounding box center [332, 328] width 264 height 42
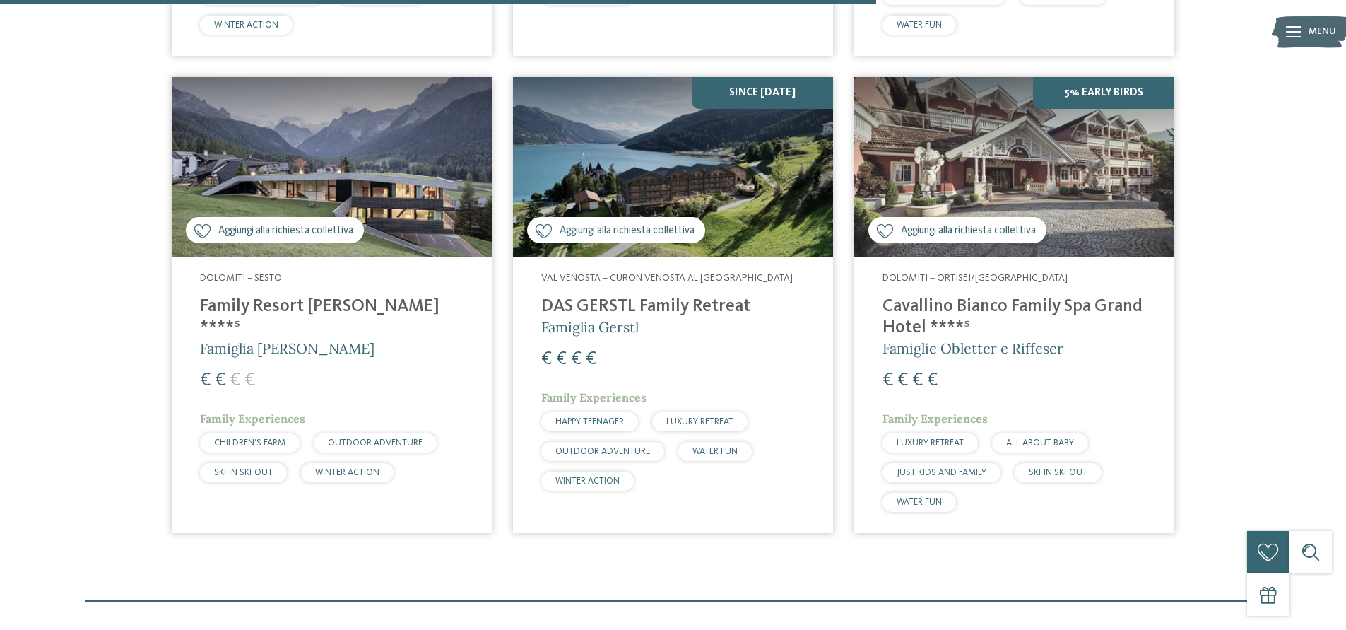
scroll to position [1566, 0]
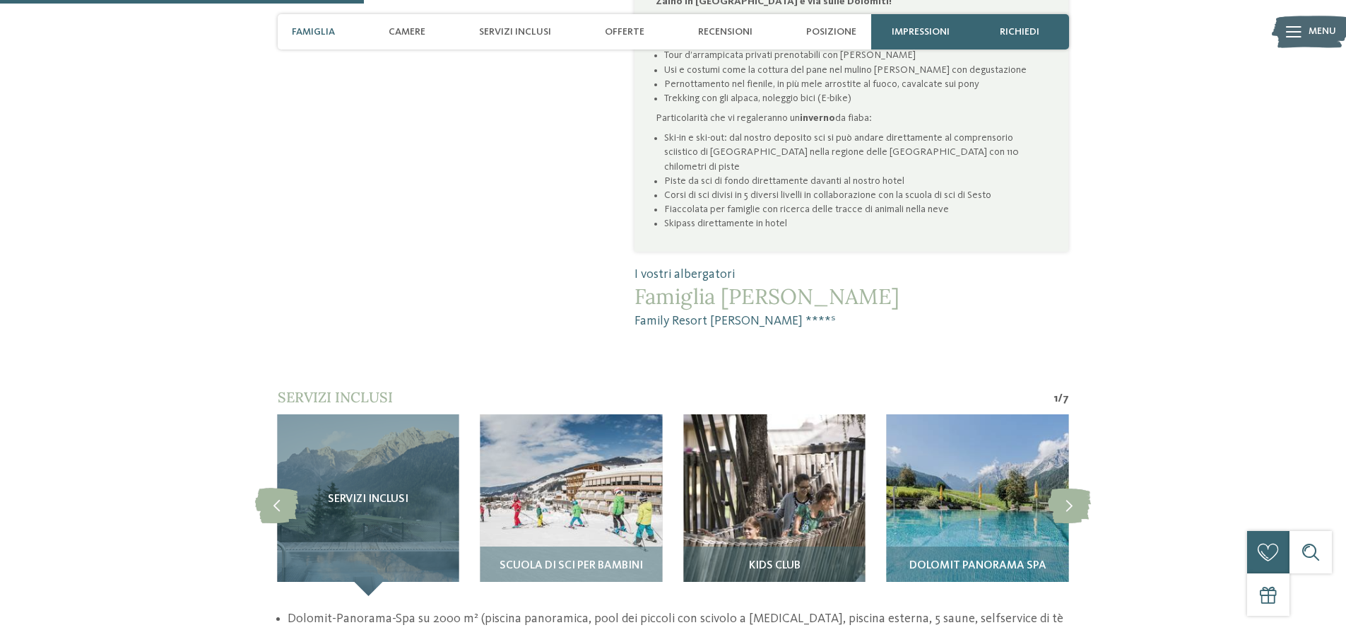
scroll to position [1187, 0]
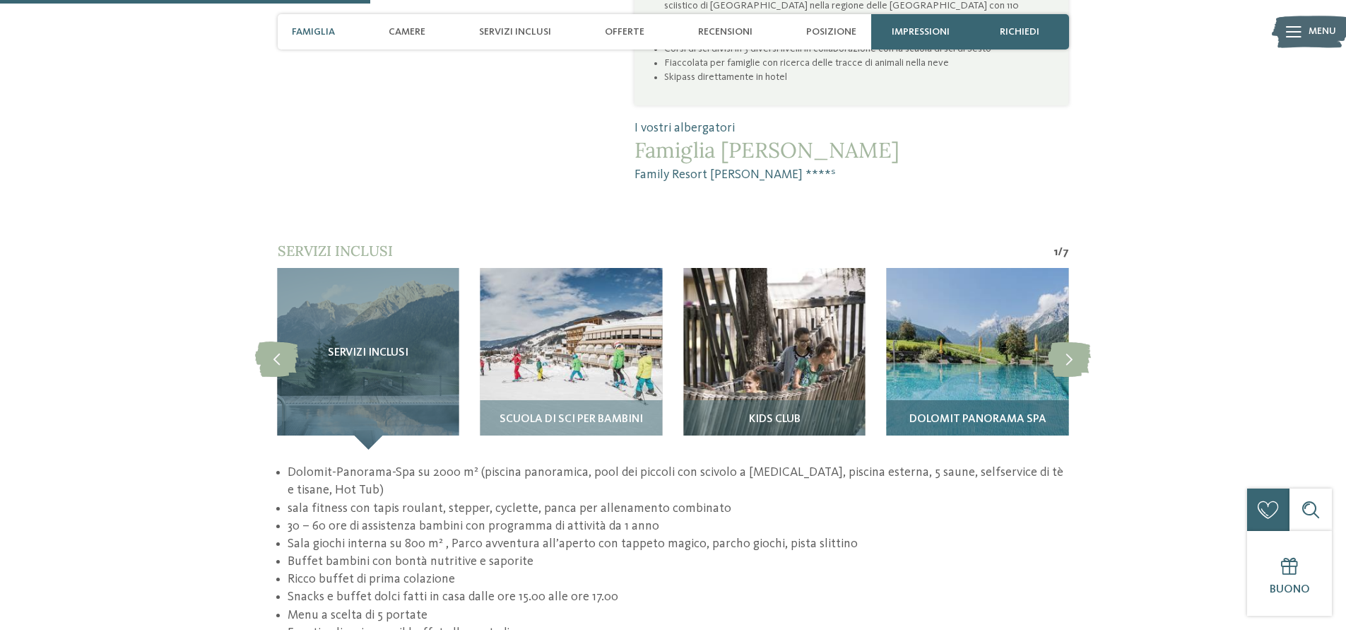
click at [1005, 326] on img at bounding box center [978, 359] width 182 height 182
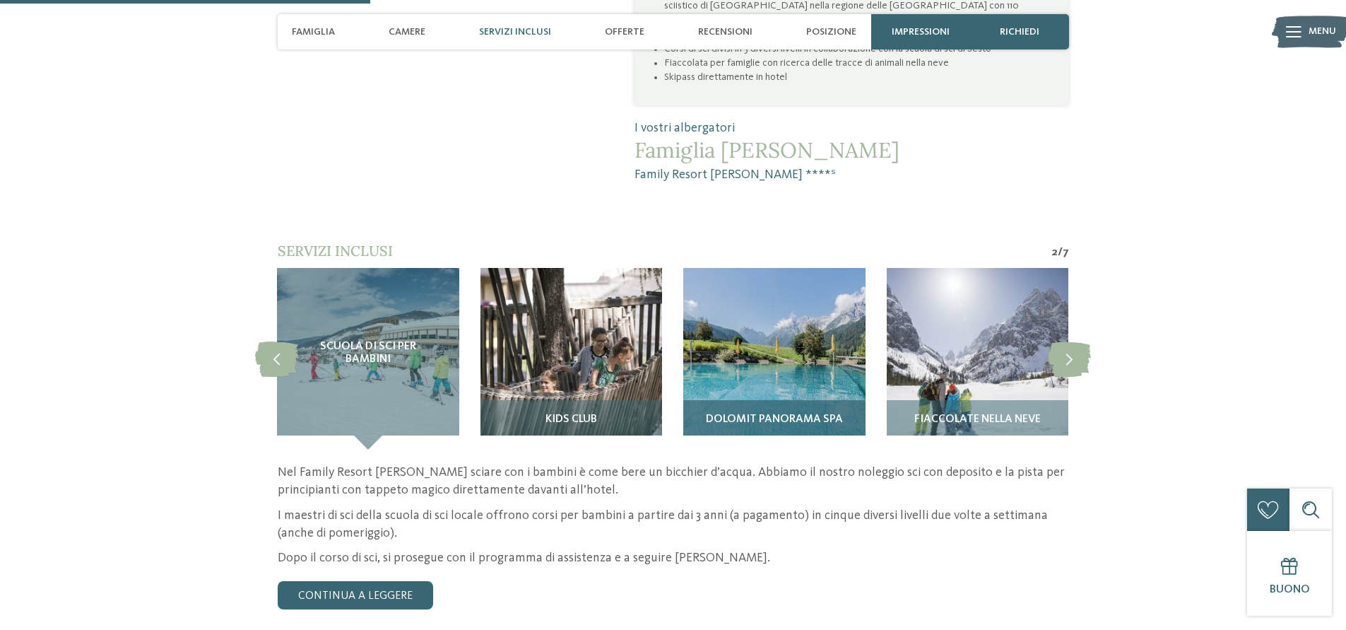
click at [784, 309] on img at bounding box center [774, 359] width 182 height 182
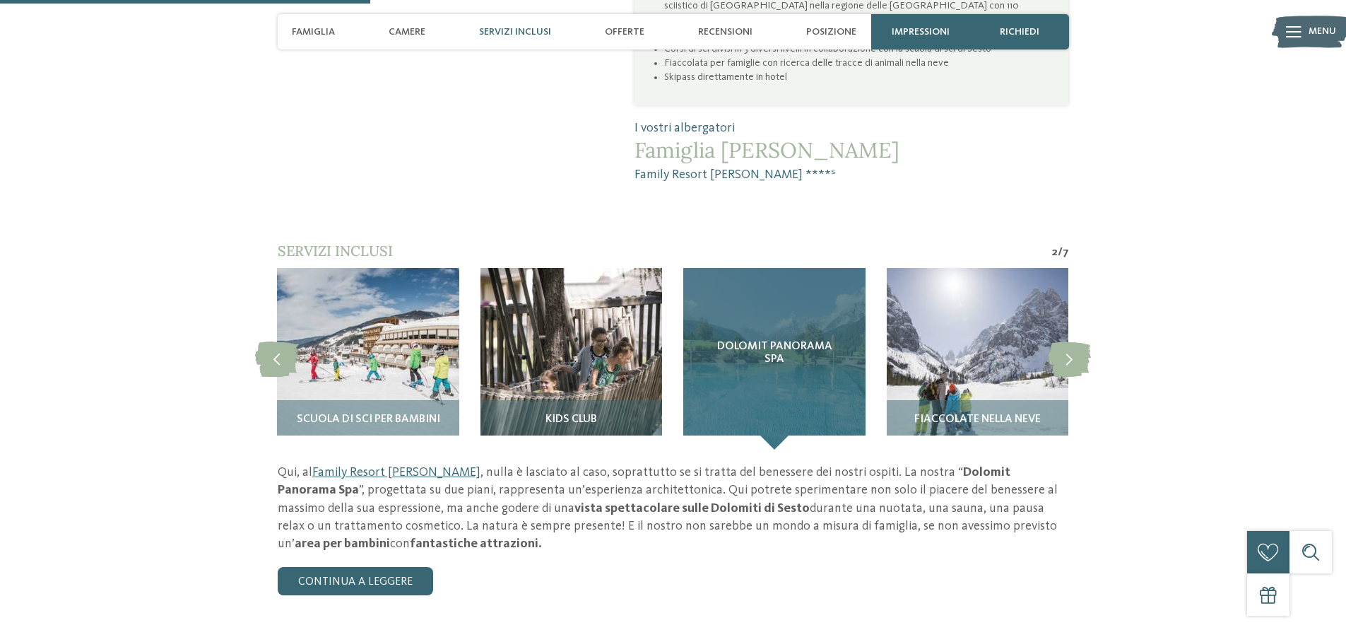
click at [782, 341] on span "Dolomit Panorama SPA" at bounding box center [774, 353] width 125 height 25
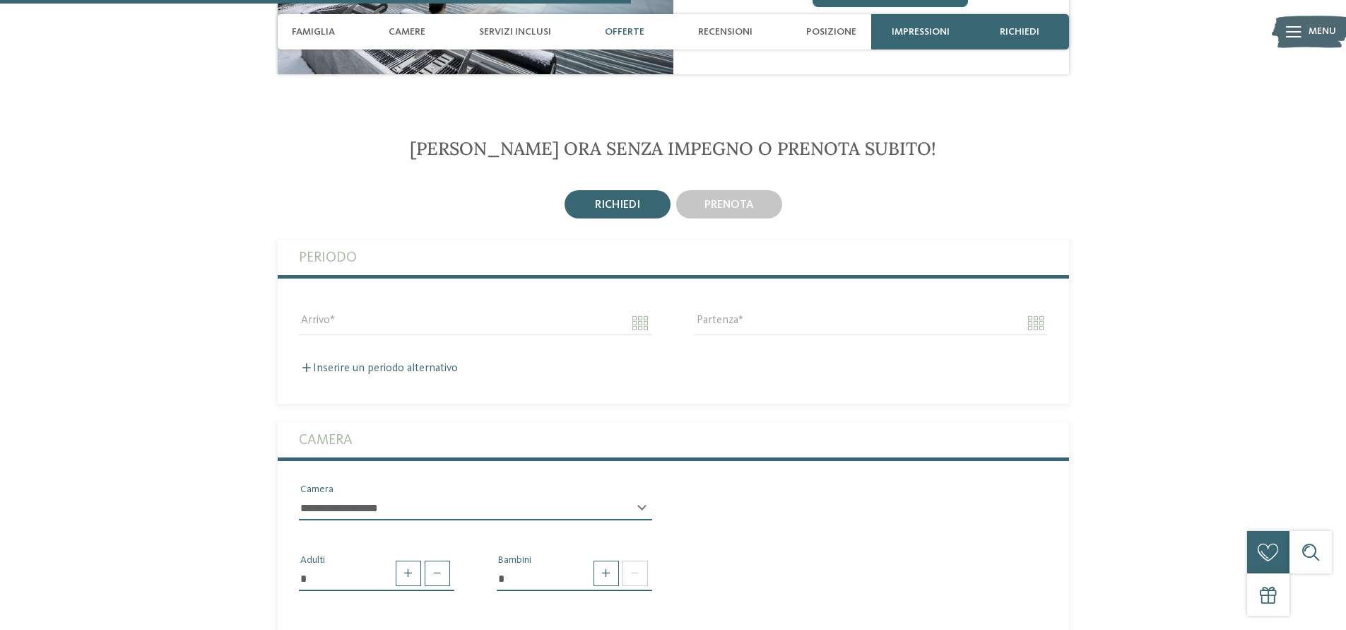
scroll to position [2290, 0]
